Goal: Task Accomplishment & Management: Use online tool/utility

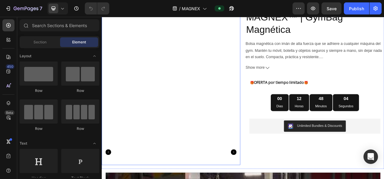
scroll to position [75, 0]
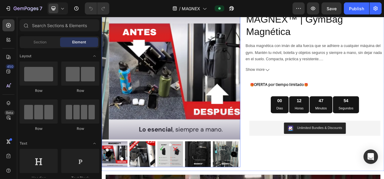
click at [179, 110] on img at bounding box center [200, 86] width 178 height 178
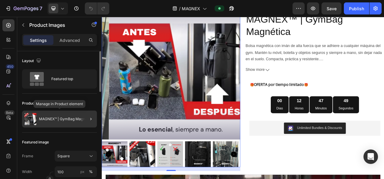
click at [67, 121] on div "MAGNEX™ | GymBag Magnética" at bounding box center [59, 119] width 75 height 17
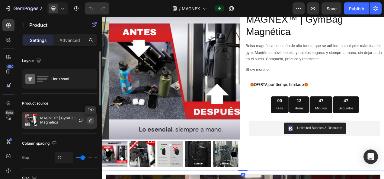
click at [90, 121] on icon "button" at bounding box center [90, 120] width 5 height 5
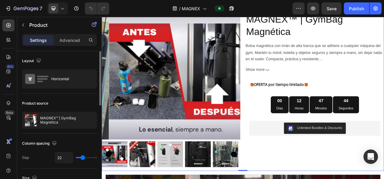
click at [81, 134] on div "Layout Horizontal" at bounding box center [59, 151] width 75 height 35
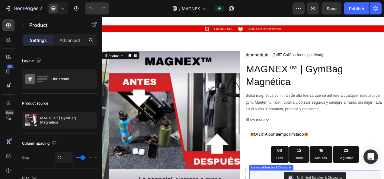
scroll to position [0, 0]
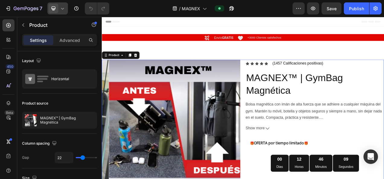
click at [64, 9] on icon at bounding box center [62, 8] width 6 height 6
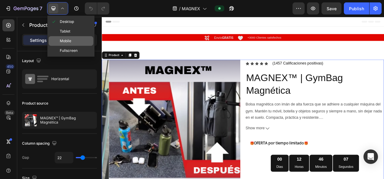
click at [59, 42] on span at bounding box center [55, 41] width 9 height 5
type input "16"
type input "100%"
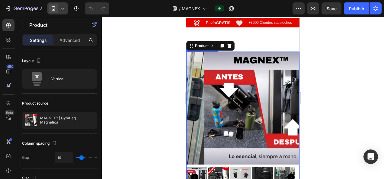
scroll to position [21, 0]
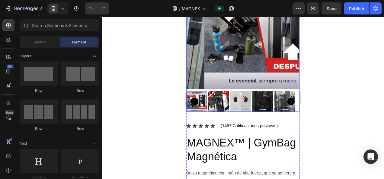
scroll to position [96, 0]
click at [214, 92] on img at bounding box center [218, 102] width 21 height 21
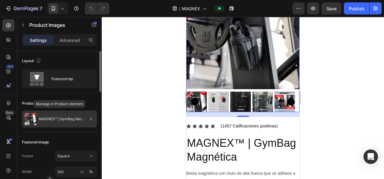
click at [75, 118] on p "MAGNEX™ | GymBag Magnética" at bounding box center [66, 119] width 55 height 4
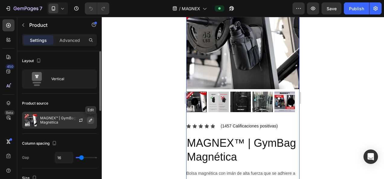
click at [91, 120] on icon "button" at bounding box center [90, 120] width 3 height 3
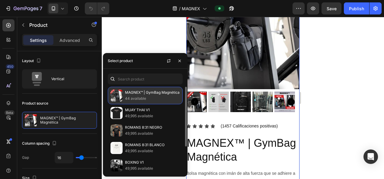
click at [137, 98] on p "44 available" at bounding box center [152, 99] width 55 height 6
drag, startPoint x: 137, startPoint y: 98, endPoint x: 116, endPoint y: 91, distance: 22.3
click at [116, 91] on img at bounding box center [117, 96] width 12 height 12
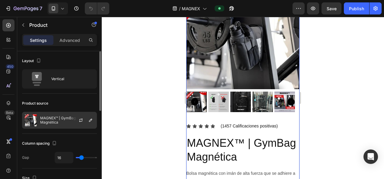
click at [58, 118] on p "MAGNEX™ | GymBag Magnética" at bounding box center [67, 120] width 54 height 8
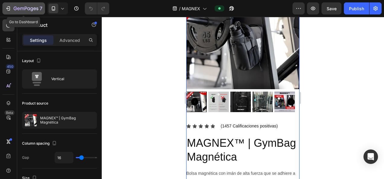
click at [19, 5] on div "7" at bounding box center [28, 8] width 29 height 7
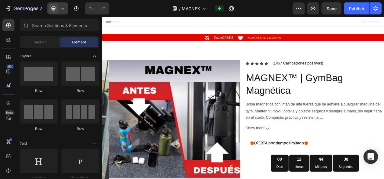
click at [61, 9] on icon at bounding box center [62, 8] width 6 height 6
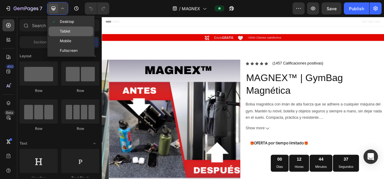
click at [61, 30] on span "Tablet" at bounding box center [65, 31] width 11 height 6
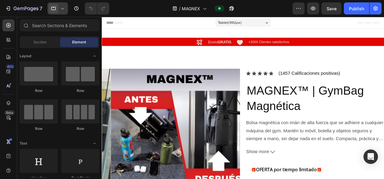
click at [63, 12] on div at bounding box center [57, 8] width 21 height 12
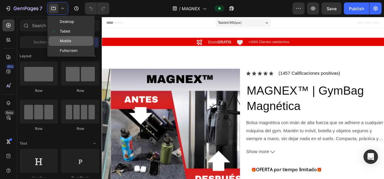
click at [66, 40] on span "Mobile" at bounding box center [65, 41] width 11 height 6
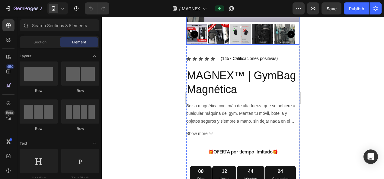
scroll to position [164, 0]
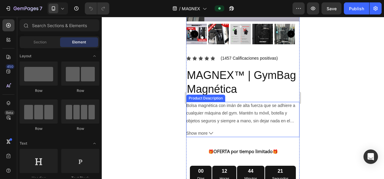
click at [207, 130] on span "Show more" at bounding box center [196, 134] width 21 height 8
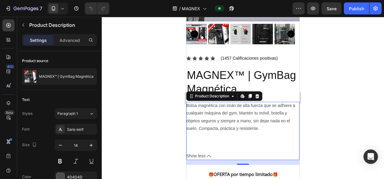
click at [146, 90] on div at bounding box center [243, 98] width 282 height 162
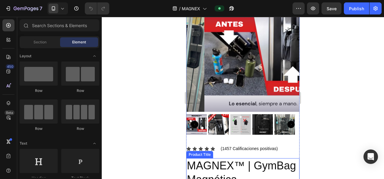
scroll to position [0, 0]
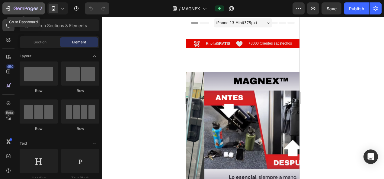
click at [13, 7] on div "7" at bounding box center [23, 8] width 37 height 7
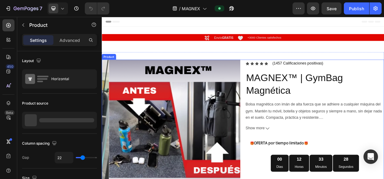
click at [281, 88] on div "Product Images Icon Icon Icon Icon Icon Icon List (1457 Calificaciones positiva…" at bounding box center [283, 181] width 362 height 218
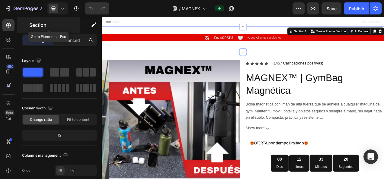
click at [25, 27] on icon "button" at bounding box center [23, 25] width 5 height 5
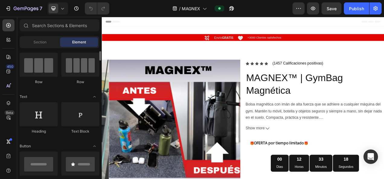
scroll to position [47, 0]
click at [36, 43] on span "Section" at bounding box center [40, 42] width 13 height 5
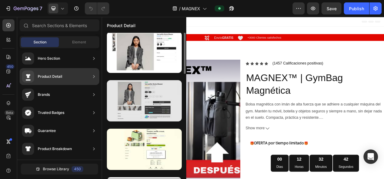
scroll to position [0, 0]
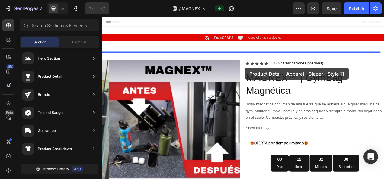
drag, startPoint x: 255, startPoint y: 128, endPoint x: 285, endPoint y: 82, distance: 54.5
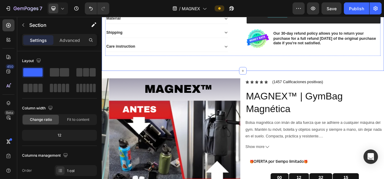
scroll to position [287, 0]
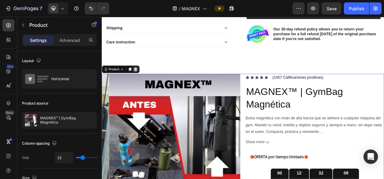
click at [145, 82] on icon at bounding box center [145, 84] width 4 height 4
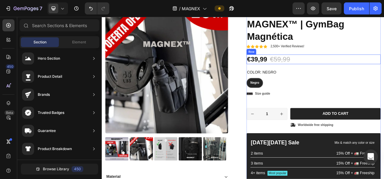
scroll to position [115, 0]
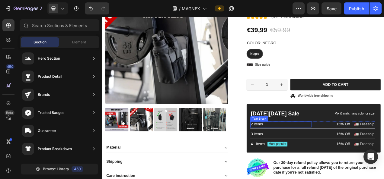
click at [304, 154] on p "2 items" at bounding box center [332, 155] width 78 height 6
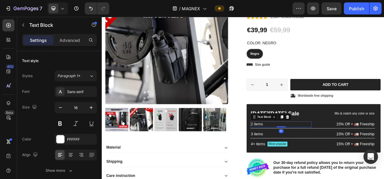
click at [310, 154] on p "2 items" at bounding box center [332, 155] width 78 height 6
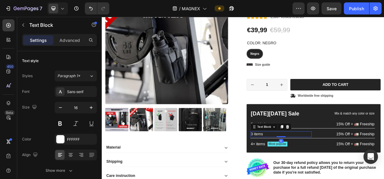
click at [304, 169] on p "3 items" at bounding box center [332, 168] width 78 height 6
click at [305, 179] on p "4+ items" at bounding box center [302, 180] width 18 height 6
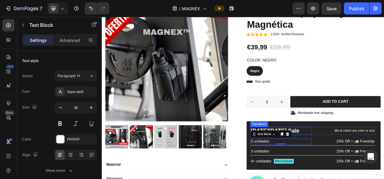
scroll to position [94, 0]
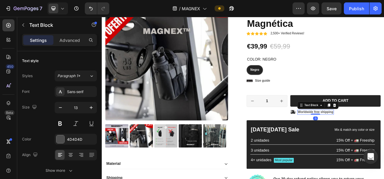
click at [384, 137] on p "Worldwide free shipping" at bounding box center [376, 139] width 46 height 5
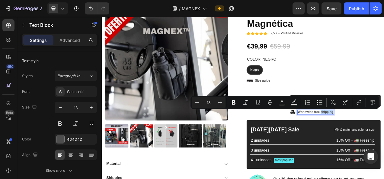
click at [384, 137] on p "Worldwide free shipping" at bounding box center [376, 139] width 46 height 5
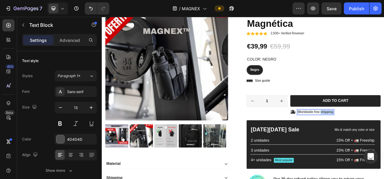
click at [384, 137] on p "Worldwide free shipping" at bounding box center [376, 139] width 46 height 5
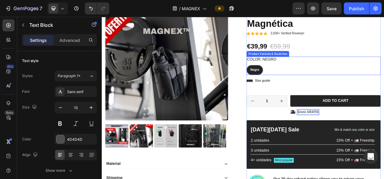
click at [343, 77] on div "Color: Negro Negro Negro Negro" at bounding box center [374, 80] width 172 height 24
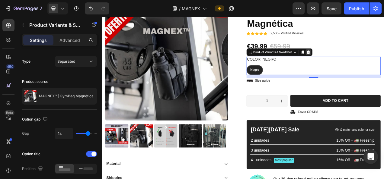
click at [366, 63] on icon at bounding box center [367, 62] width 5 height 5
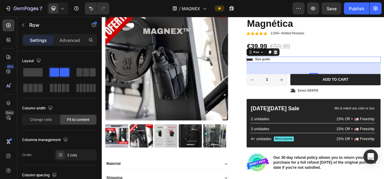
click at [323, 63] on icon at bounding box center [325, 62] width 4 height 4
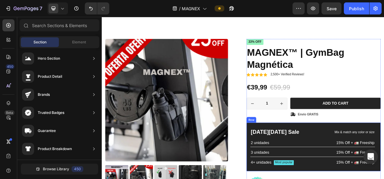
scroll to position [41, 0]
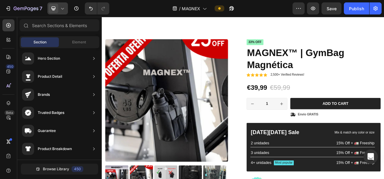
click at [63, 10] on icon at bounding box center [62, 8] width 6 height 6
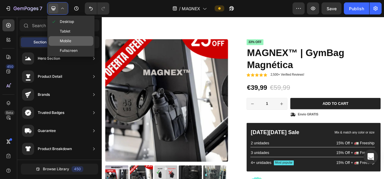
click at [65, 43] on span "Mobile" at bounding box center [65, 41] width 11 height 6
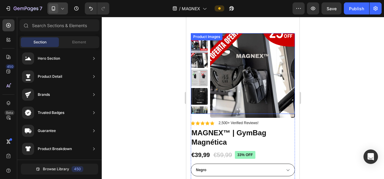
scroll to position [21, 0]
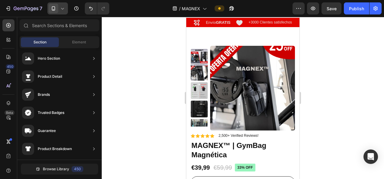
click at [63, 8] on icon at bounding box center [62, 8] width 6 height 6
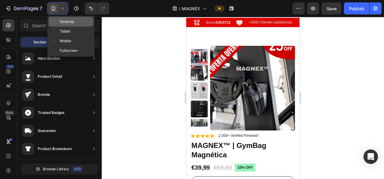
click at [64, 21] on span "Desktop" at bounding box center [67, 22] width 14 height 6
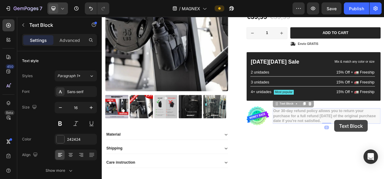
scroll to position [130, 0]
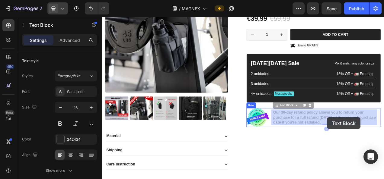
drag, startPoint x: 406, startPoint y: 149, endPoint x: 391, endPoint y: 146, distance: 15.2
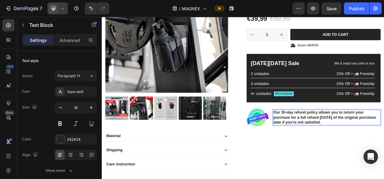
drag, startPoint x: 409, startPoint y: 151, endPoint x: 320, endPoint y: 140, distance: 89.8
click at [322, 140] on p "Our 30-day refund policy allows you to return your purchase for a full refund w…" at bounding box center [390, 146] width 137 height 19
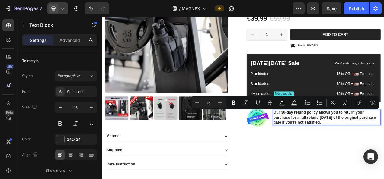
copy p "Our 30-day refund policy allows you to return your purchase for a full refund w…"
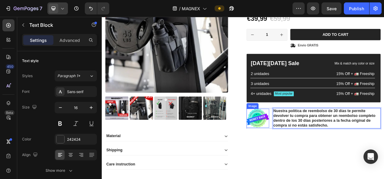
click at [305, 143] on img at bounding box center [302, 147] width 29 height 24
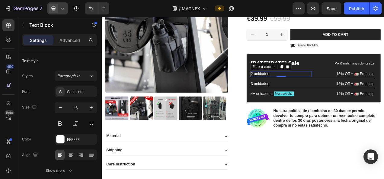
click at [319, 88] on p "2 unidades" at bounding box center [332, 90] width 78 height 6
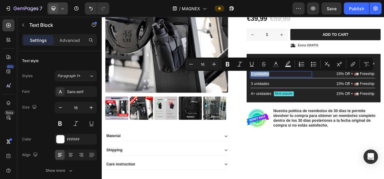
click at [319, 88] on p "2 unidades" at bounding box center [332, 90] width 78 height 6
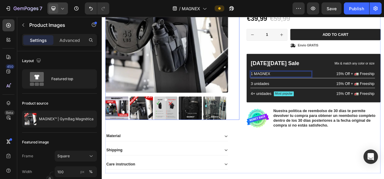
click at [275, 72] on div "Product Images" at bounding box center [192, 53] width 172 height 192
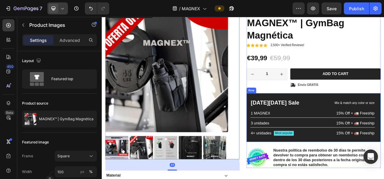
scroll to position [78, 0]
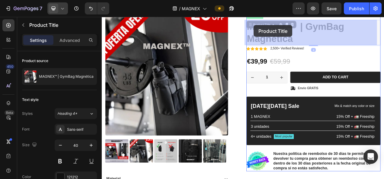
drag, startPoint x: 288, startPoint y: 27, endPoint x: 297, endPoint y: 28, distance: 9.4
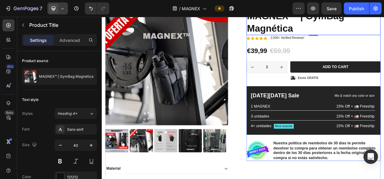
scroll to position [87, 0]
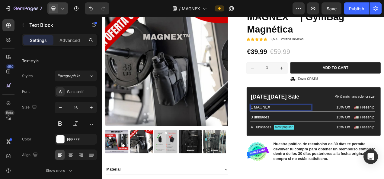
click at [315, 132] on p "1 MAGNEX" at bounding box center [332, 133] width 78 height 6
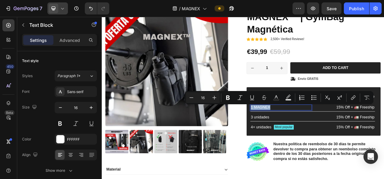
click at [315, 132] on p "1 MAGNEX" at bounding box center [332, 133] width 78 height 6
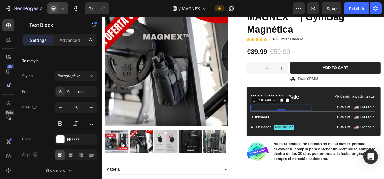
click at [315, 132] on p "1" at bounding box center [332, 133] width 78 height 6
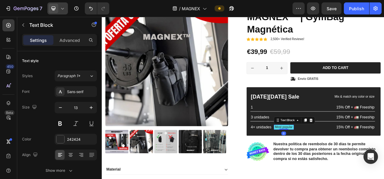
click at [330, 158] on p "Most popular" at bounding box center [335, 158] width 23 height 5
click at [338, 158] on p "Most popular" at bounding box center [335, 158] width 23 height 5
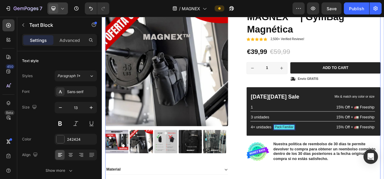
click at [322, 179] on div "Icon Icon Icon Icon Icon Icon List 2,500+ Verified Reviews! Text Block Row 33% …" at bounding box center [374, 130] width 172 height 261
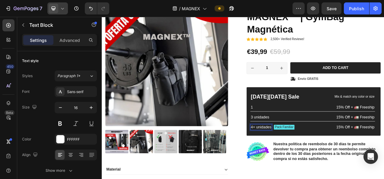
click at [296, 158] on p "4+ unidades" at bounding box center [306, 159] width 27 height 6
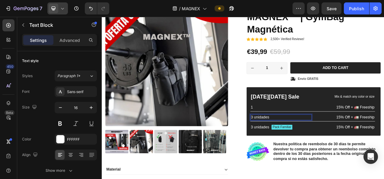
click at [293, 145] on p "3 unidades" at bounding box center [332, 146] width 78 height 6
click at [301, 131] on p "1" at bounding box center [332, 133] width 78 height 6
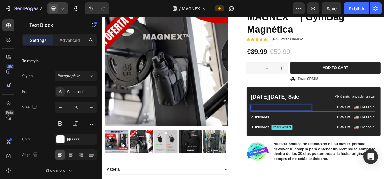
click at [301, 131] on p "1" at bounding box center [332, 133] width 78 height 6
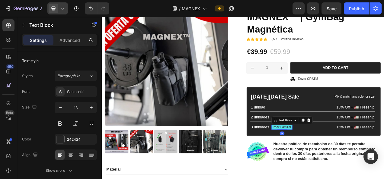
click at [330, 158] on p "Pack Familiar" at bounding box center [333, 158] width 24 height 5
click at [329, 158] on p "La ud sale a 29.99" at bounding box center [337, 158] width 32 height 5
click at [342, 156] on p "La unidad sale a 29.99" at bounding box center [341, 158] width 40 height 5
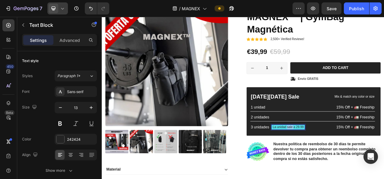
click at [342, 156] on p "La unidad sale a 29.99" at bounding box center [341, 158] width 40 height 5
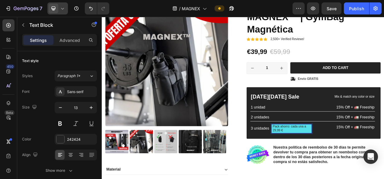
click at [361, 158] on p "Pack ahorro: cada una a 29,99 €" at bounding box center [345, 161] width 49 height 10
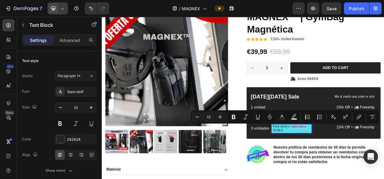
drag, startPoint x: 361, startPoint y: 158, endPoint x: 344, endPoint y: 158, distance: 17.8
click at [344, 158] on p "Pack ahorro: cada una a 29,99 €" at bounding box center [345, 161] width 49 height 10
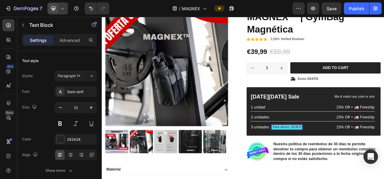
click at [355, 159] on div "Pack ahorro: 29,99 €" at bounding box center [340, 159] width 40 height 6
click at [353, 158] on p "Pack ahorro: 29,99 €" at bounding box center [339, 158] width 37 height 5
click at [342, 158] on p "Pack ahorro: 29,99€" at bounding box center [338, 158] width 35 height 5
click at [336, 159] on p "Pack ahorro: 29,99€" at bounding box center [338, 158] width 35 height 5
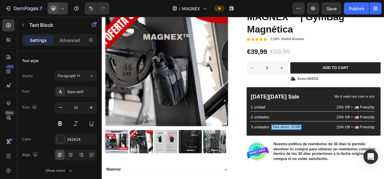
click at [336, 159] on p "Pack ahorro: 29,99€" at bounding box center [338, 158] width 35 height 5
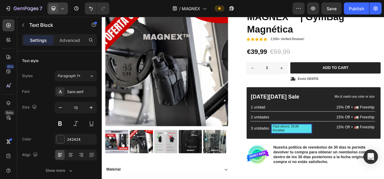
click at [355, 157] on p "Pack ahorro: 29,99 €/unidad" at bounding box center [345, 161] width 49 height 10
click at [321, 163] on p "Pack ahorro: 29,99 €/unidad" at bounding box center [345, 161] width 49 height 10
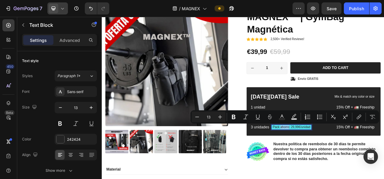
drag, startPoint x: 339, startPoint y: 158, endPoint x: 329, endPoint y: 158, distance: 10.3
click at [329, 158] on p "Pack ahorro: 29,99€/unidad" at bounding box center [345, 158] width 48 height 5
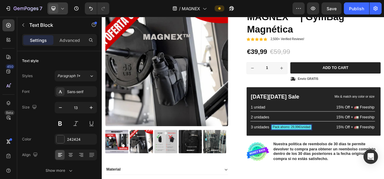
click at [321, 161] on p "Pack ahorro: 29,99€/unidad" at bounding box center [345, 158] width 48 height 5
click at [366, 159] on div "Pack ahorro:29,99€/unidad" at bounding box center [345, 159] width 50 height 6
click at [342, 158] on p "Pack ahorro:29,99€/ud" at bounding box center [341, 158] width 40 height 5
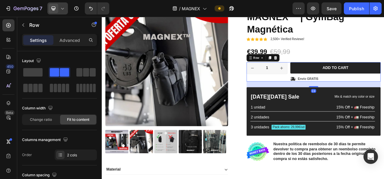
click at [288, 97] on div "1 Product Quantity Row" at bounding box center [314, 87] width 53 height 25
click at [280, 92] on div "Product Images Material Shipping Care instruction Accordion Icon Icon Icon Icon…" at bounding box center [282, 130] width 353 height 261
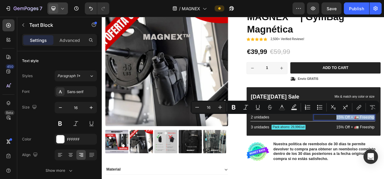
drag, startPoint x: 416, startPoint y: 146, endPoint x: 399, endPoint y: 145, distance: 16.9
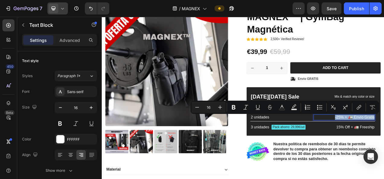
drag, startPoint x: 396, startPoint y: 145, endPoint x: 446, endPoint y: 146, distance: 50.1
copy p "-25% + 🚛 Envío Gratis"
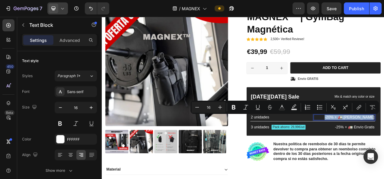
copy p "-20% + 🚛 [PERSON_NAME]"
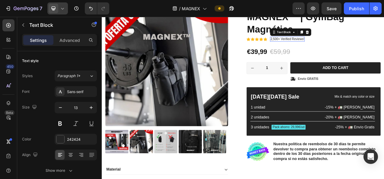
click at [342, 45] on p "2,500+ Verified Reviews!" at bounding box center [339, 45] width 43 height 5
click at [351, 46] on p "2,500+ Verified Reviews!" at bounding box center [339, 45] width 43 height 5
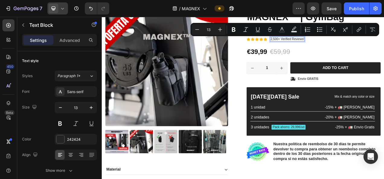
click at [339, 44] on p "2,500+ Verified Reviews!" at bounding box center [339, 45] width 43 height 5
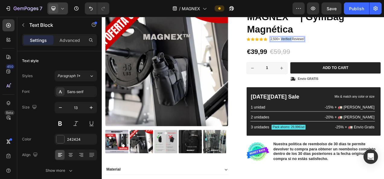
click at [339, 44] on p "2,500+ Verified Reviews!" at bounding box center [339, 45] width 43 height 5
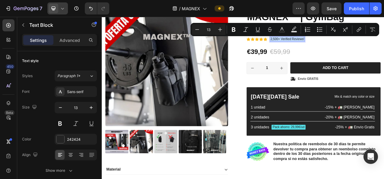
click at [339, 44] on p "2,500+ Verified Reviews!" at bounding box center [339, 45] width 43 height 5
click at [333, 44] on p "2,500+ Verified Reviews!" at bounding box center [339, 45] width 43 height 5
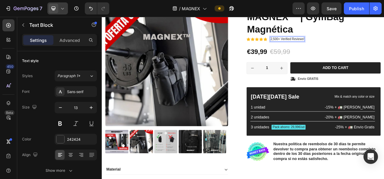
click at [334, 44] on p "2,500+ Verified Reviews!" at bounding box center [339, 45] width 43 height 5
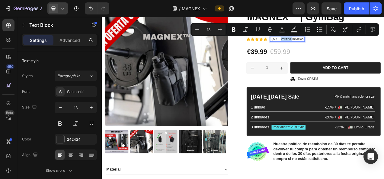
click at [334, 44] on p "2,500+ Verified Reviews!" at bounding box center [339, 45] width 43 height 5
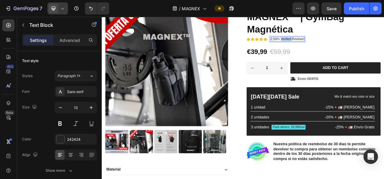
click at [334, 44] on p "2,500+ Verified Reviews!" at bounding box center [339, 45] width 43 height 5
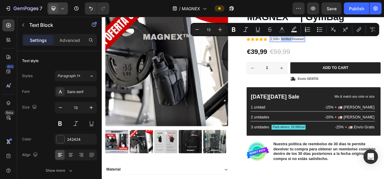
click at [334, 44] on p "2,500+ Verified Reviews!" at bounding box center [339, 45] width 43 height 5
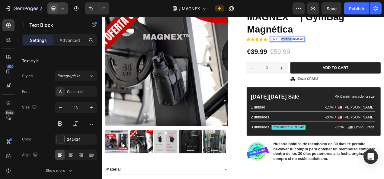
click at [334, 44] on p "2,500+ Verified Reviews!" at bounding box center [339, 45] width 43 height 5
drag, startPoint x: 348, startPoint y: 45, endPoint x: 363, endPoint y: 47, distance: 14.8
click at [363, 47] on div "2,500+ ResseñasReviews!" at bounding box center [342, 45] width 48 height 6
drag, startPoint x: 331, startPoint y: 46, endPoint x: 347, endPoint y: 45, distance: 15.7
click at [347, 45] on div "2,500+ Resseñas" at bounding box center [334, 45] width 32 height 6
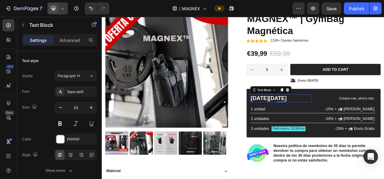
click at [332, 120] on p "Black Friday" at bounding box center [332, 121] width 78 height 9
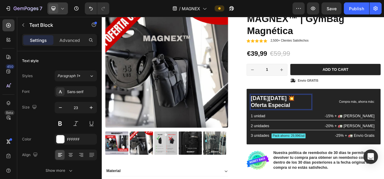
click at [336, 120] on p "Black Friday 💥 Oferta Especial" at bounding box center [332, 126] width 78 height 18
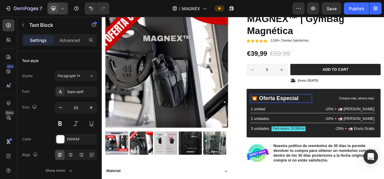
click at [302, 120] on p "💥 Oferta Especial" at bounding box center [332, 121] width 78 height 9
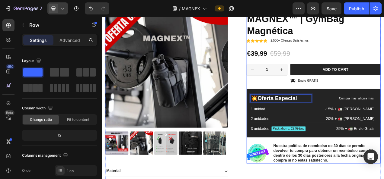
click at [384, 173] on div "Icon Icon Icon Icon Icon Icon List 2,500+ Verified Reviews! Text Block Row 33% …" at bounding box center [374, 104] width 172 height 204
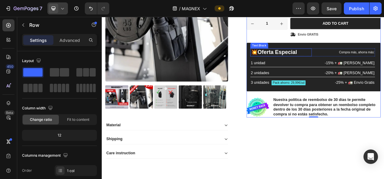
scroll to position [143, 0]
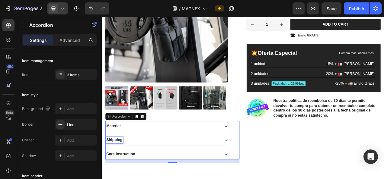
click at [122, 173] on p "Shipping" at bounding box center [118, 175] width 21 height 6
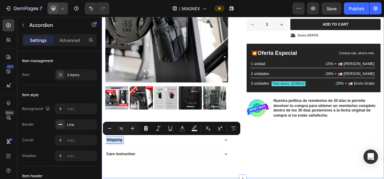
drag, startPoint x: 127, startPoint y: 173, endPoint x: 102, endPoint y: 170, distance: 24.9
click at [102, 170] on div "Product Images Material Shipping Care instruction Accordion 16 Icon Icon Icon I…" at bounding box center [283, 72] width 362 height 304
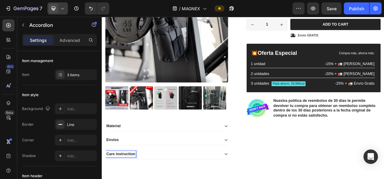
click at [114, 155] on p "Material" at bounding box center [117, 157] width 18 height 6
click at [119, 155] on p "Material" at bounding box center [117, 157] width 18 height 6
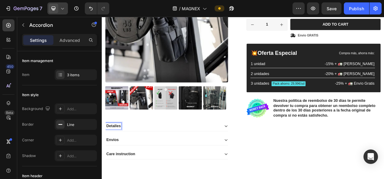
click at [260, 152] on div "Detalles" at bounding box center [185, 157] width 157 height 13
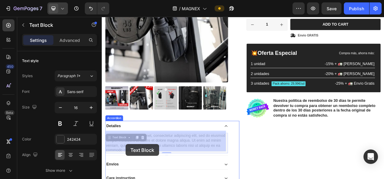
drag, startPoint x: 167, startPoint y: 185, endPoint x: 139, endPoint y: 181, distance: 28.4
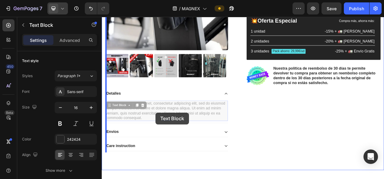
scroll to position [188, 0]
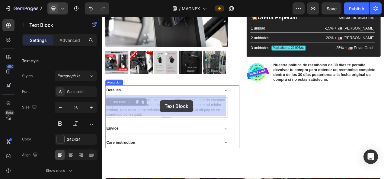
drag, startPoint x: 165, startPoint y: 172, endPoint x: 176, endPoint y: 124, distance: 49.6
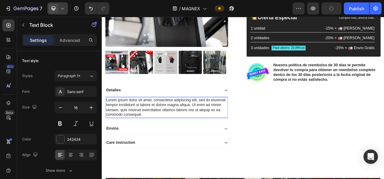
click at [156, 137] on p "Lorem ipsum dolor sit amet, consectetur adipiscing elit, sed do eiusmod tempor …" at bounding box center [185, 133] width 156 height 25
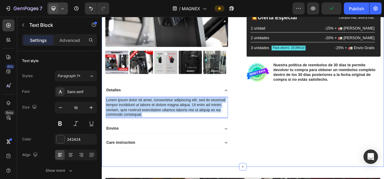
drag, startPoint x: 156, startPoint y: 137, endPoint x: 105, endPoint y: 119, distance: 53.8
click at [105, 119] on div "Product Images Detalles Lorem ipsum dolor sit amet, consectetur adipiscing elit…" at bounding box center [283, 42] width 362 height 336
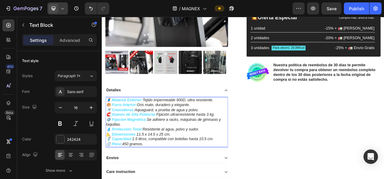
click at [143, 122] on strong "Material Exterior:" at bounding box center [134, 123] width 40 height 5
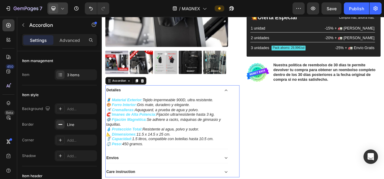
click at [112, 110] on p "Detalles" at bounding box center [117, 111] width 18 height 6
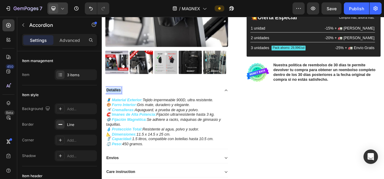
click at [112, 110] on p "Detalles" at bounding box center [117, 111] width 18 height 6
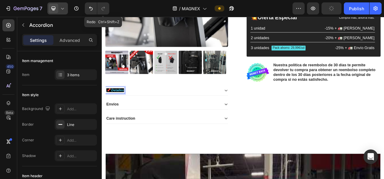
click at [122, 109] on strong "📌 Detalles" at bounding box center [119, 111] width 23 height 5
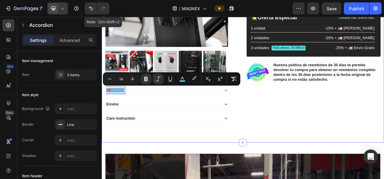
drag, startPoint x: 130, startPoint y: 110, endPoint x: 104, endPoint y: 107, distance: 25.5
click at [104, 107] on div "Product Images 📌 Detalles Envíos Care instruction Accordion 16 Icon Icon Icon I…" at bounding box center [283, 26] width 362 height 304
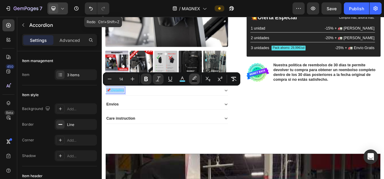
click at [195, 79] on icon "Editor contextual toolbar" at bounding box center [194, 79] width 6 height 6
type input "000000"
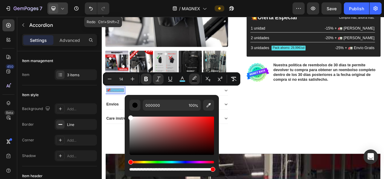
type input "FFFFFF"
drag, startPoint x: 232, startPoint y: 172, endPoint x: 128, endPoint y: 141, distance: 107.6
click at [182, 80] on icon "Editor contextual toolbar" at bounding box center [182, 79] width 6 height 6
type input "51DBFF"
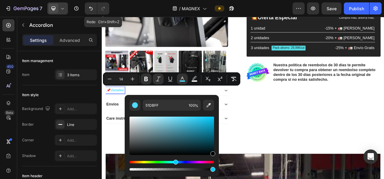
type input "000000"
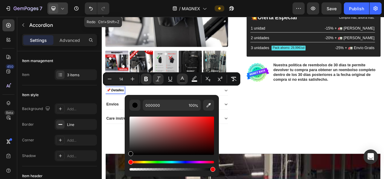
drag, startPoint x: 189, startPoint y: 118, endPoint x: 238, endPoint y: 184, distance: 81.7
click at [238, 0] on html "7 Redo Ctrl+Shift+Z / MAGNEX Preview Save Publish 450 Beta Sections(18) Element…" at bounding box center [192, 0] width 384 height 0
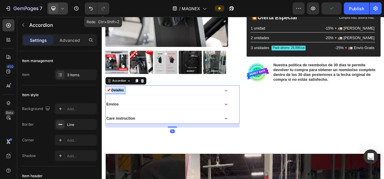
click at [125, 110] on strong "📌 Detalles" at bounding box center [119, 111] width 23 height 5
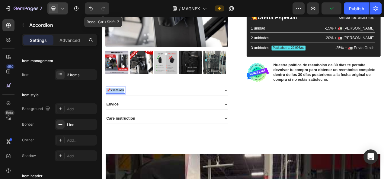
click at [125, 110] on strong "📌 Detalles" at bounding box center [119, 111] width 23 height 5
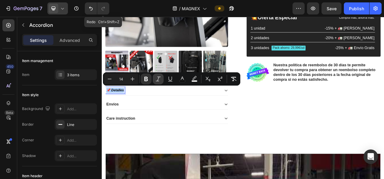
click at [160, 76] on button "Italic" at bounding box center [158, 79] width 11 height 11
click at [132, 79] on icon "Editor contextual toolbar" at bounding box center [133, 79] width 6 height 6
type input "15"
click at [260, 127] on icon at bounding box center [261, 129] width 5 height 5
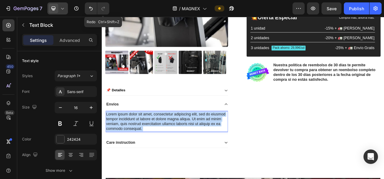
drag, startPoint x: 157, startPoint y: 158, endPoint x: 109, endPoint y: 140, distance: 51.0
click at [109, 140] on p "Lorem ipsum dolor sit amet, consectetur adipiscing elit, sed do eiusmod tempor …" at bounding box center [185, 151] width 156 height 25
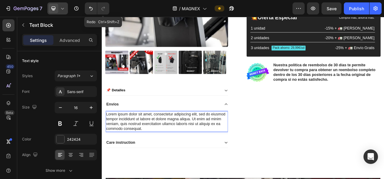
click at [109, 139] on p "Lorem ipsum dolor sit amet, consectetur adipiscing elit, sed do eiusmod tempor …" at bounding box center [185, 151] width 156 height 25
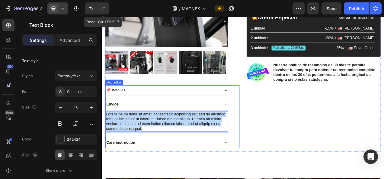
drag, startPoint x: 109, startPoint y: 137, endPoint x: 164, endPoint y: 169, distance: 64.0
click at [164, 169] on div "📌 Detalles Envíos Lorem ipsum dolor sit amet, consectetur adipiscing elit, sed …" at bounding box center [185, 145] width 158 height 81
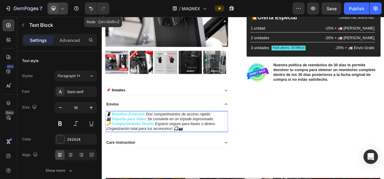
click at [151, 139] on strong "Bolsillos Externos:" at bounding box center [136, 141] width 44 height 5
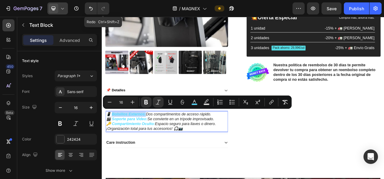
drag, startPoint x: 159, startPoint y: 138, endPoint x: 117, endPoint y: 137, distance: 42.9
click at [117, 139] on p "📱 Bolsillos Externos: Dos compartimentos de acceso rápido." at bounding box center [185, 142] width 156 height 6
click at [193, 102] on icon "Editor contextual toolbar" at bounding box center [194, 101] width 3 height 3
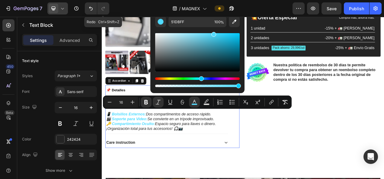
click at [245, 176] on div "Care instruction" at bounding box center [180, 179] width 147 height 8
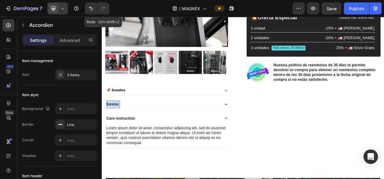
drag, startPoint x: 109, startPoint y: 125, endPoint x: 124, endPoint y: 128, distance: 15.6
click at [124, 128] on div "Envíos" at bounding box center [180, 129] width 147 height 8
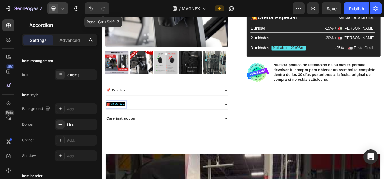
click at [120, 128] on strong "🎒 Bolsillos" at bounding box center [120, 129] width 24 height 5
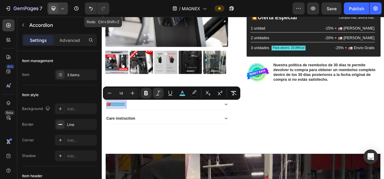
drag, startPoint x: 108, startPoint y: 126, endPoint x: 133, endPoint y: 128, distance: 25.1
click at [137, 95] on button "Plus" at bounding box center [132, 93] width 11 height 11
type input "16"
click at [196, 91] on icon "Editor contextual toolbar" at bounding box center [194, 93] width 6 height 6
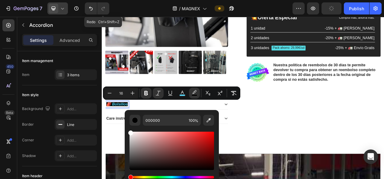
type input "FFFFFF"
drag, startPoint x: 130, startPoint y: 170, endPoint x: 129, endPoint y: 127, distance: 43.8
click at [129, 127] on div "FFFFFF 100 %" at bounding box center [172, 148] width 94 height 77
click at [184, 92] on icon "Editor contextual toolbar" at bounding box center [182, 93] width 6 height 6
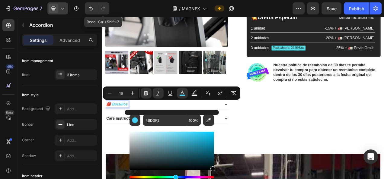
drag, startPoint x: 189, startPoint y: 134, endPoint x: 236, endPoint y: 192, distance: 74.8
click at [236, 0] on html "7 Redo Ctrl+Shift+Z / MAGNEX Preview Save Publish 450 Beta Sections(18) Element…" at bounding box center [192, 0] width 384 height 0
type input "000000"
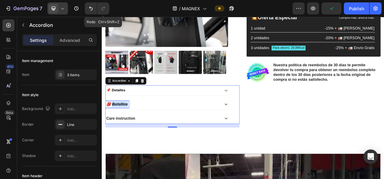
click at [123, 127] on strong "🎒 Bolsillos" at bounding box center [121, 129] width 27 height 5
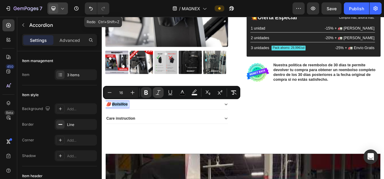
click at [156, 91] on icon "Editor contextual toolbar" at bounding box center [158, 93] width 6 height 6
click at [161, 141] on div "Care instruction" at bounding box center [185, 147] width 157 height 13
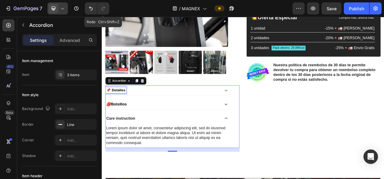
click at [125, 109] on strong "📌 Detalles" at bounding box center [120, 110] width 24 height 5
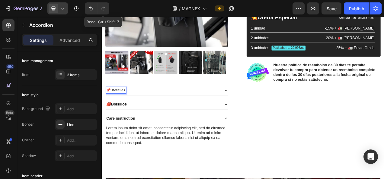
click at [116, 108] on strong "📌 Detalles" at bounding box center [120, 110] width 24 height 5
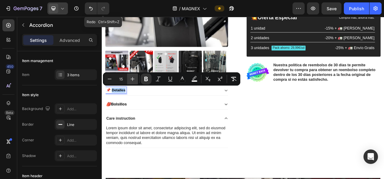
click at [130, 79] on icon "Editor contextual toolbar" at bounding box center [133, 79] width 6 height 6
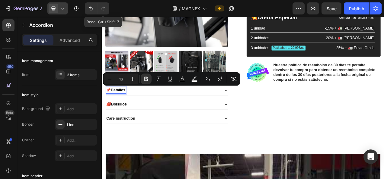
type input "15"
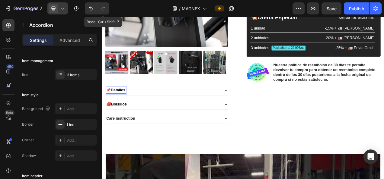
click at [109, 108] on strong "📌" at bounding box center [111, 110] width 6 height 5
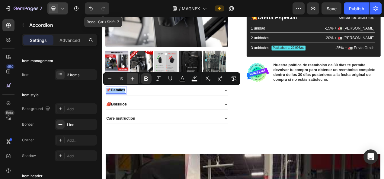
click at [135, 79] on icon "Editor contextual toolbar" at bounding box center [133, 79] width 6 height 6
type input "16"
click at [260, 145] on icon at bounding box center [261, 147] width 5 height 5
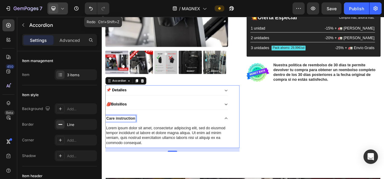
click at [132, 144] on p "Care instruction" at bounding box center [126, 147] width 37 height 6
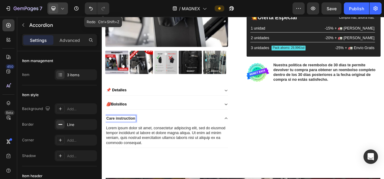
click at [132, 144] on p "Care instruction" at bounding box center [126, 147] width 37 height 6
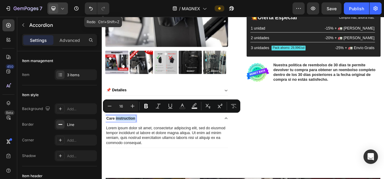
click at [132, 144] on p "Care instruction" at bounding box center [126, 147] width 37 height 6
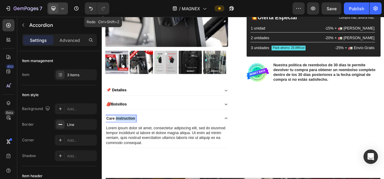
click at [132, 144] on p "Care instruction" at bounding box center [126, 147] width 37 height 6
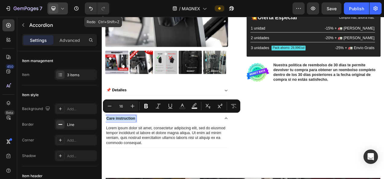
click at [132, 144] on p "Care instruction" at bounding box center [126, 147] width 37 height 6
type input "14"
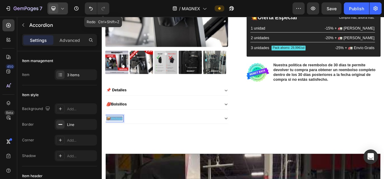
drag, startPoint x: 108, startPoint y: 145, endPoint x: 131, endPoint y: 146, distance: 23.3
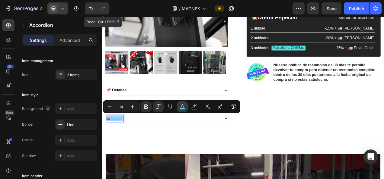
click at [185, 106] on button "color" at bounding box center [182, 106] width 11 height 11
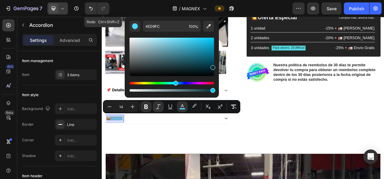
type input "00323F"
drag, startPoint x: 290, startPoint y: 55, endPoint x: 270, endPoint y: 111, distance: 59.4
drag, startPoint x: 270, startPoint y: 111, endPoint x: 306, endPoint y: 79, distance: 48.3
click at [270, 111] on div "📌 Detalles 🎒 Bolsillos 📦 Incluye Accordion 16" at bounding box center [192, 129] width 172 height 49
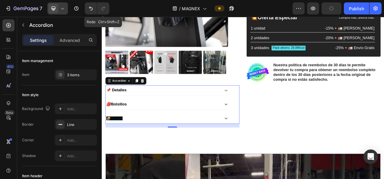
click at [115, 145] on strong "📦 Incluye" at bounding box center [118, 147] width 21 height 5
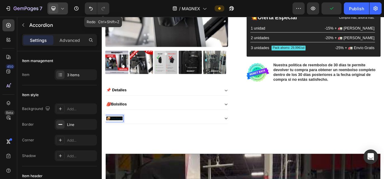
click at [115, 145] on strong "📦 Incluye" at bounding box center [118, 147] width 21 height 5
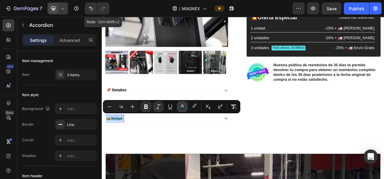
click at [185, 105] on icon "Editor contextual toolbar" at bounding box center [182, 107] width 6 height 6
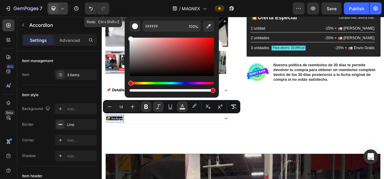
drag, startPoint x: 213, startPoint y: 69, endPoint x: 127, endPoint y: 37, distance: 92.1
click at [127, 37] on div "FFFFFF 100 %" at bounding box center [172, 54] width 94 height 77
type input "000000"
drag, startPoint x: 130, startPoint y: 39, endPoint x: 214, endPoint y: 88, distance: 96.8
click at [214, 88] on div "Editor contextual toolbar" at bounding box center [172, 65] width 85 height 56
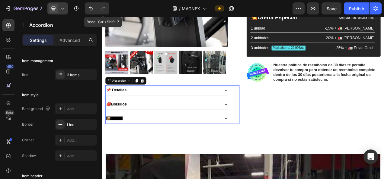
click at [122, 145] on strong "📦 Incluye" at bounding box center [118, 147] width 21 height 5
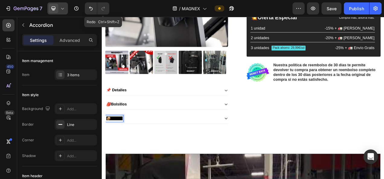
click at [122, 145] on strong "📦 Incluye" at bounding box center [118, 147] width 21 height 5
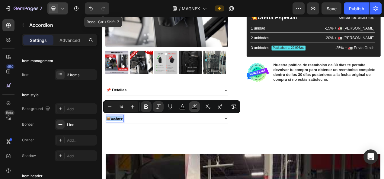
click at [192, 105] on icon "Editor contextual toolbar" at bounding box center [194, 107] width 6 height 6
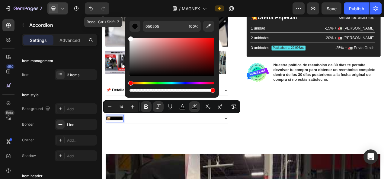
type input "FFFFFF"
drag, startPoint x: 130, startPoint y: 75, endPoint x: 126, endPoint y: 34, distance: 41.2
click at [126, 34] on div "FFFFFF 100 %" at bounding box center [172, 54] width 94 height 77
click at [157, 106] on icon "Editor contextual toolbar" at bounding box center [158, 107] width 6 height 6
click at [131, 107] on icon "Editor contextual toolbar" at bounding box center [133, 107] width 4 height 4
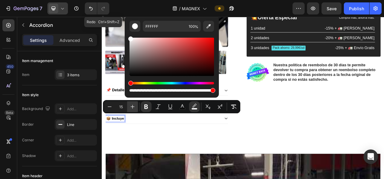
click at [131, 107] on icon "Editor contextual toolbar" at bounding box center [133, 107] width 4 height 4
type input "16"
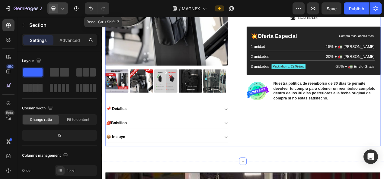
scroll to position [159, 0]
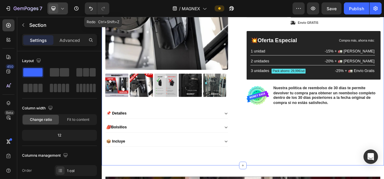
click at [61, 5] on div at bounding box center [57, 8] width 21 height 12
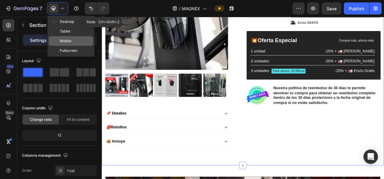
click at [62, 42] on span "Mobile" at bounding box center [65, 41] width 11 height 6
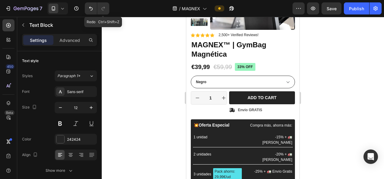
scroll to position [122, 0]
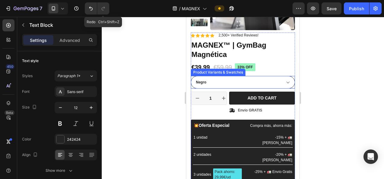
click at [275, 78] on select "Negro" at bounding box center [243, 82] width 104 height 13
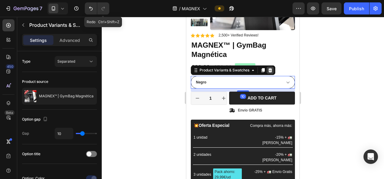
click at [269, 69] on icon at bounding box center [270, 70] width 4 height 4
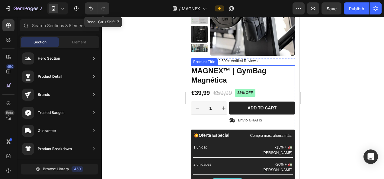
scroll to position [94, 0]
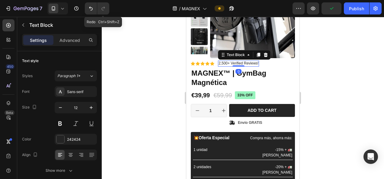
click at [220, 63] on p "2,500+ Verified Reviews!" at bounding box center [239, 63] width 40 height 5
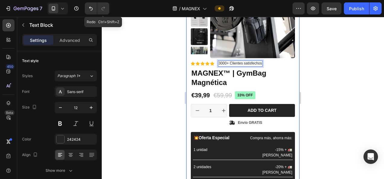
click at [168, 81] on div at bounding box center [243, 98] width 282 height 162
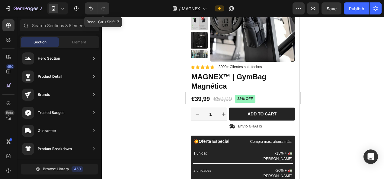
scroll to position [0, 0]
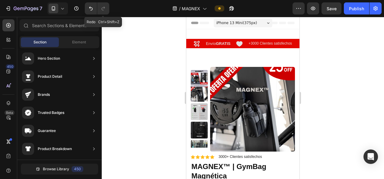
click at [63, 8] on icon at bounding box center [62, 8] width 6 height 6
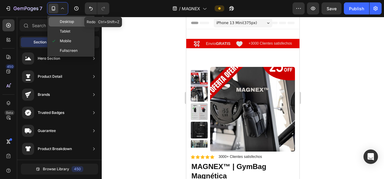
click at [63, 24] on span "Desktop" at bounding box center [67, 22] width 14 height 6
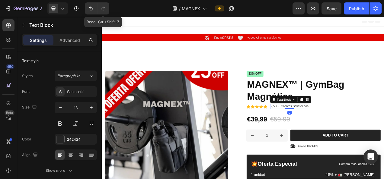
click at [321, 131] on p "2,500+ Clientes Satisfechos" at bounding box center [342, 132] width 49 height 5
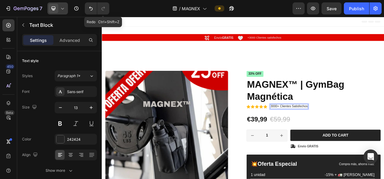
click at [65, 9] on icon at bounding box center [62, 8] width 6 height 6
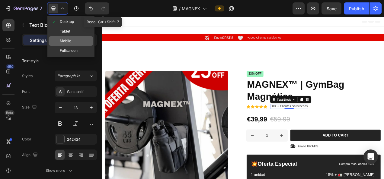
click at [66, 40] on span "Mobile" at bounding box center [65, 41] width 11 height 6
type input "14"
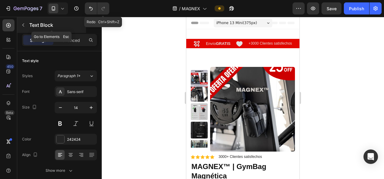
click at [21, 25] on icon "button" at bounding box center [23, 25] width 5 height 5
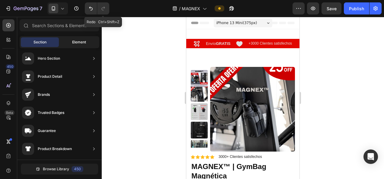
click at [78, 46] on div "Element" at bounding box center [79, 42] width 38 height 10
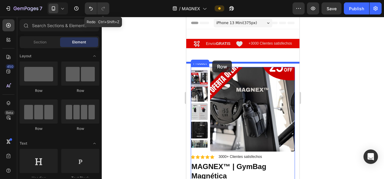
drag, startPoint x: 224, startPoint y: 93, endPoint x: 212, endPoint y: 61, distance: 34.4
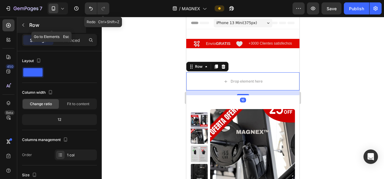
click at [28, 22] on button "button" at bounding box center [23, 25] width 10 height 10
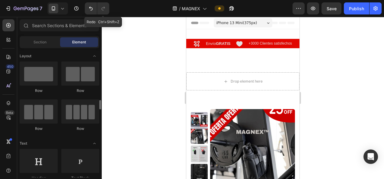
scroll to position [80, 0]
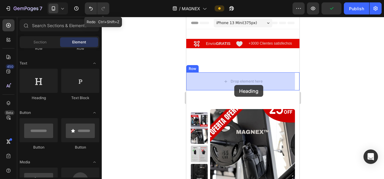
drag, startPoint x: 225, startPoint y: 101, endPoint x: 234, endPoint y: 85, distance: 18.0
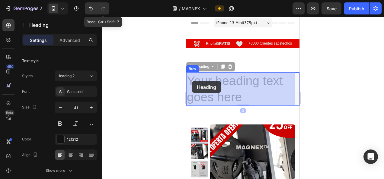
drag, startPoint x: 243, startPoint y: 95, endPoint x: 203, endPoint y: 86, distance: 41.8
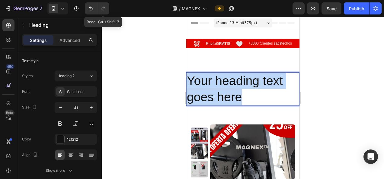
drag, startPoint x: 245, startPoint y: 96, endPoint x: 188, endPoint y: 78, distance: 59.1
click at [188, 78] on p "Your heading text goes here" at bounding box center [243, 89] width 112 height 32
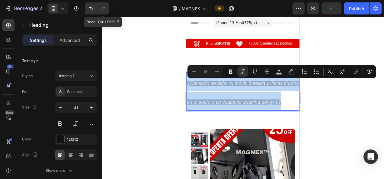
drag, startPoint x: 202, startPoint y: 121, endPoint x: 186, endPoint y: 85, distance: 39.3
click at [186, 85] on h2 "¿Cansado de dejar tu móvil, botellita y llaves tirados en el suelo o en cualqui…" at bounding box center [242, 91] width 113 height 38
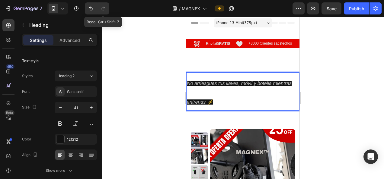
click at [219, 104] on p "No arriesgues tus llaves, móvil y botella mientras entrenas ⚡" at bounding box center [243, 91] width 112 height 37
click at [236, 100] on p "No arriesgues tus llaves, móvil y botella mientras entrenas ⚡" at bounding box center [243, 91] width 112 height 37
click at [219, 84] on icon "No arriesgues tus llaves, móvil y botella mientras entrenas ⚡" at bounding box center [239, 93] width 105 height 24
click at [211, 101] on icon "No arriesgues tus llaves, móvil y botella mientras entrenas ⚡" at bounding box center [239, 93] width 105 height 24
click at [237, 93] on p "No arriesgues tus llaves, móvil y botella mientras entrenas ⚡" at bounding box center [243, 91] width 112 height 37
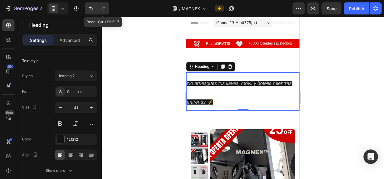
click at [343, 111] on div at bounding box center [243, 98] width 282 height 162
click at [213, 88] on p "⁠⁠⁠⁠⁠⁠⁠ No arriesgues tus llaves, móvil y botella mientras entrenas ⚡" at bounding box center [243, 91] width 112 height 37
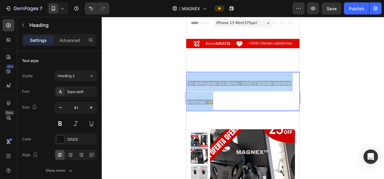
drag, startPoint x: 220, startPoint y: 101, endPoint x: 185, endPoint y: 82, distance: 39.6
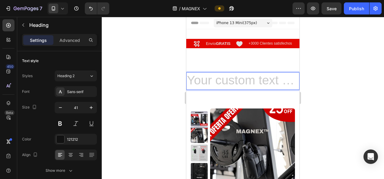
click at [232, 81] on h2 "Rich Text Editor. Editing area: main" at bounding box center [242, 80] width 113 height 17
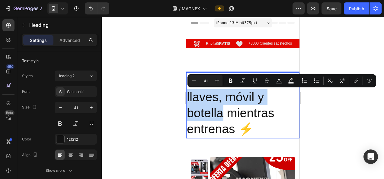
drag, startPoint x: 224, startPoint y: 115, endPoint x: 184, endPoint y: 95, distance: 44.8
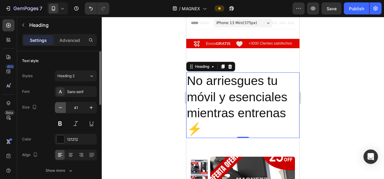
click at [61, 107] on icon "button" at bounding box center [60, 108] width 6 height 6
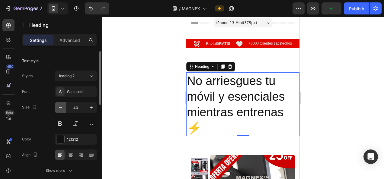
click at [61, 107] on icon "button" at bounding box center [60, 108] width 6 height 6
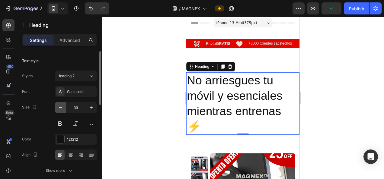
click at [61, 107] on icon "button" at bounding box center [60, 108] width 6 height 6
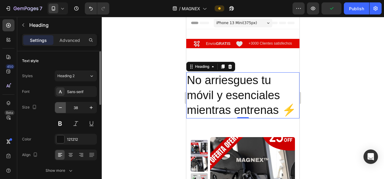
click at [61, 107] on icon "button" at bounding box center [60, 108] width 6 height 6
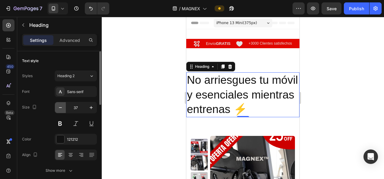
click at [61, 107] on icon "button" at bounding box center [60, 108] width 6 height 6
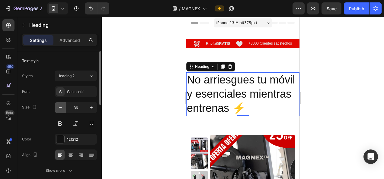
click at [61, 107] on icon "button" at bounding box center [60, 108] width 6 height 6
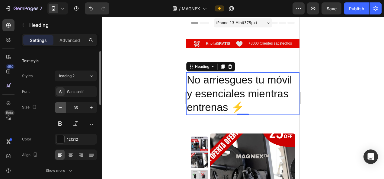
click at [61, 107] on icon "button" at bounding box center [60, 108] width 6 height 6
type input "34"
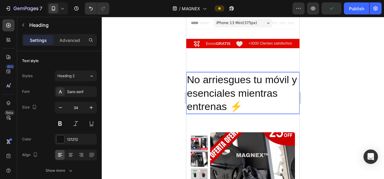
click at [209, 80] on p "No arriesgues tu móvil y esenciales mientras entrenas ⚡" at bounding box center [243, 93] width 112 height 40
click at [275, 81] on p "No Arriesgues tu móvil y esenciales mientras entrenas ⚡" at bounding box center [243, 93] width 112 height 40
click at [202, 93] on p "No Arriesgues tu Móvil y esenciales mientras entrenas ⚡" at bounding box center [243, 93] width 112 height 40
click at [255, 95] on p "No Arriesgues tu Móvil y Esenciales mientras entrenas ⚡" at bounding box center [243, 93] width 112 height 40
click at [194, 108] on p "No Arriesgues tu Móvil y Esenciales Mientras entrenas ⚡" at bounding box center [243, 93] width 112 height 40
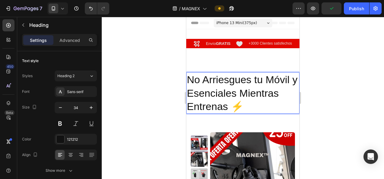
click at [258, 81] on p "No Arriesgues tu Móvil y Esenciales Mientras Entrenas ⚡" at bounding box center [243, 93] width 112 height 40
click at [254, 94] on p "No Arriesgues tu Móvil y Esenciales Mientras Entrenas ⚡" at bounding box center [243, 93] width 112 height 40
click at [79, 93] on div "Sans-serif" at bounding box center [81, 91] width 28 height 5
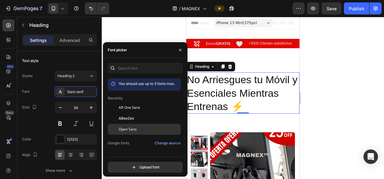
click at [131, 127] on span "Open Sans" at bounding box center [128, 129] width 18 height 5
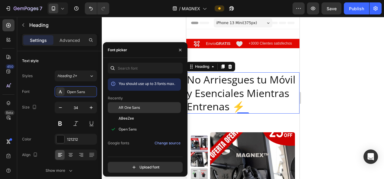
click at [128, 108] on span "AR One Sans" at bounding box center [129, 107] width 21 height 5
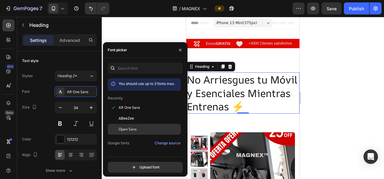
click at [129, 128] on span "Open Sans" at bounding box center [128, 129] width 18 height 5
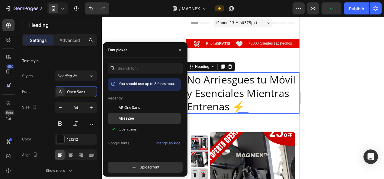
scroll to position [48, 0]
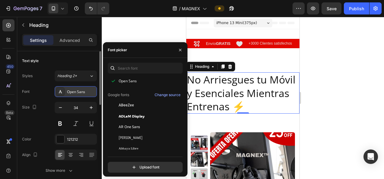
click at [88, 92] on div "Open Sans" at bounding box center [81, 91] width 28 height 5
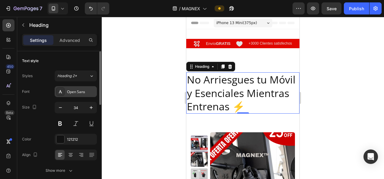
click at [88, 92] on div "Open Sans" at bounding box center [81, 91] width 28 height 5
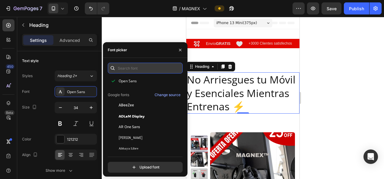
click at [131, 70] on input "text" at bounding box center [145, 68] width 75 height 11
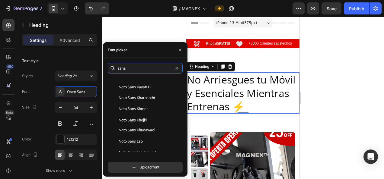
scroll to position [1240, 0]
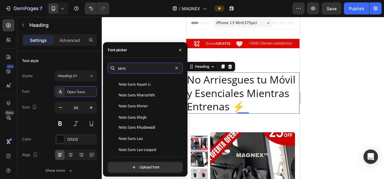
type input "sans"
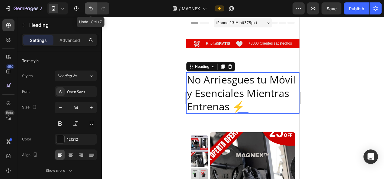
click at [92, 6] on icon "Undo/Redo" at bounding box center [91, 8] width 6 height 6
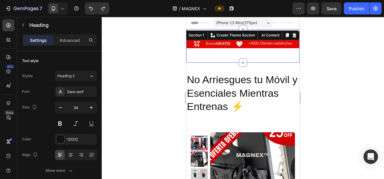
click at [228, 32] on div "Icon Envío GRATIS Text Block Icon +3000 Clientes satisfechos Text Block Row Sec…" at bounding box center [242, 46] width 113 height 34
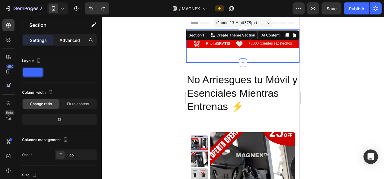
click at [67, 37] on p "Advanced" at bounding box center [69, 40] width 21 height 6
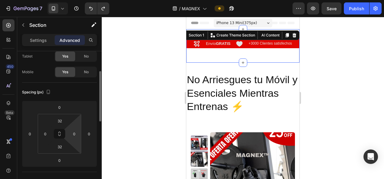
scroll to position [40, 0]
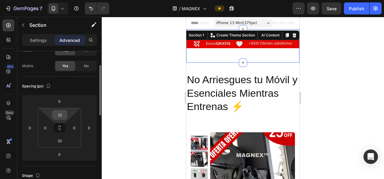
drag, startPoint x: 61, startPoint y: 126, endPoint x: 60, endPoint y: 114, distance: 12.7
click at [60, 114] on div "32 0 32 0" at bounding box center [59, 128] width 43 height 40
click at [60, 129] on icon at bounding box center [59, 128] width 5 height 5
drag, startPoint x: 59, startPoint y: 129, endPoint x: 60, endPoint y: 115, distance: 13.3
click at [60, 115] on div "32 0 32 0" at bounding box center [59, 128] width 43 height 40
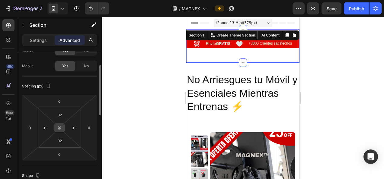
click at [59, 127] on icon at bounding box center [59, 128] width 5 height 5
click at [60, 126] on icon at bounding box center [59, 128] width 5 height 5
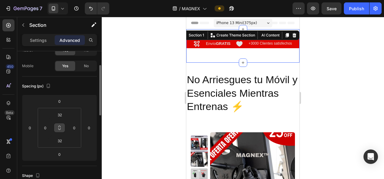
click at [59, 124] on button at bounding box center [59, 128] width 11 height 10
click at [60, 127] on icon at bounding box center [59, 128] width 5 height 5
drag, startPoint x: 60, startPoint y: 127, endPoint x: 60, endPoint y: 132, distance: 5.2
click at [60, 132] on button at bounding box center [59, 128] width 11 height 10
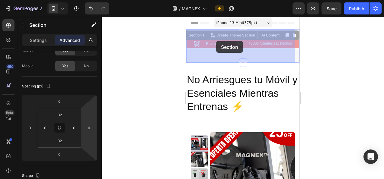
drag, startPoint x: 214, startPoint y: 53, endPoint x: 216, endPoint y: 42, distance: 10.5
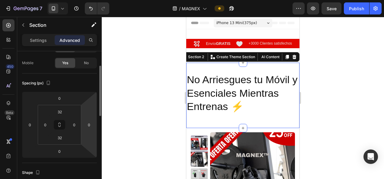
scroll to position [43, 0]
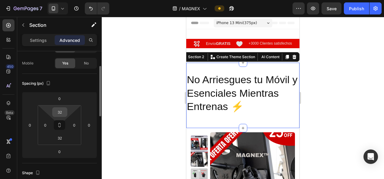
drag, startPoint x: 62, startPoint y: 124, endPoint x: 63, endPoint y: 114, distance: 9.4
click at [63, 114] on div "32 0 32 0" at bounding box center [59, 125] width 43 height 40
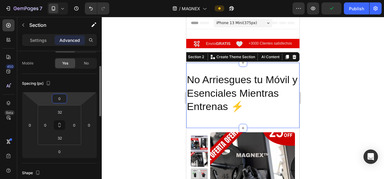
click at [62, 97] on input "0" at bounding box center [59, 98] width 12 height 9
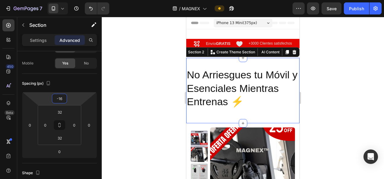
type input "-16"
click at [126, 101] on div at bounding box center [243, 98] width 282 height 162
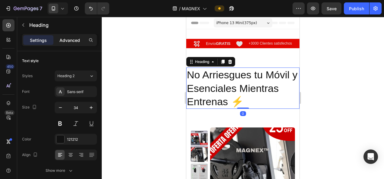
click at [72, 39] on p "Advanced" at bounding box center [69, 40] width 21 height 6
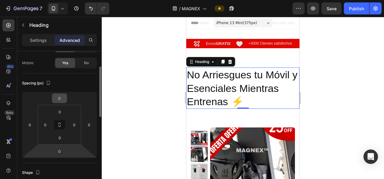
scroll to position [43, 0]
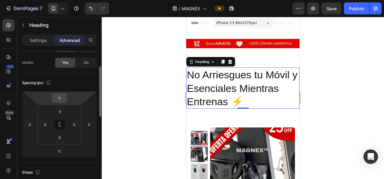
click at [61, 99] on input "0" at bounding box center [59, 98] width 12 height 9
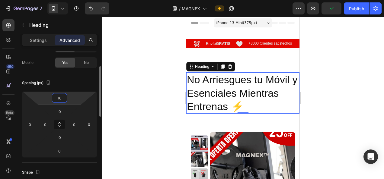
type input "1"
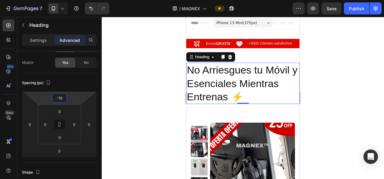
type input "-16"
click at [121, 97] on div at bounding box center [243, 98] width 282 height 162
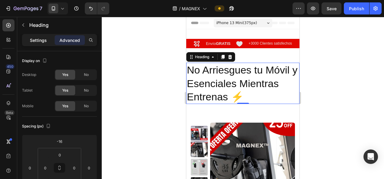
click at [42, 40] on p "Settings" at bounding box center [38, 40] width 17 height 6
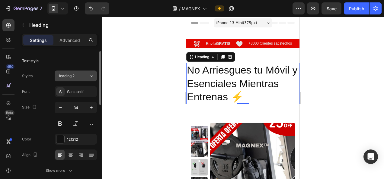
click at [87, 80] on button "Heading 2" at bounding box center [76, 76] width 42 height 11
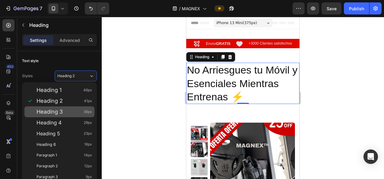
click at [60, 109] on span "Heading 3" at bounding box center [50, 112] width 26 height 6
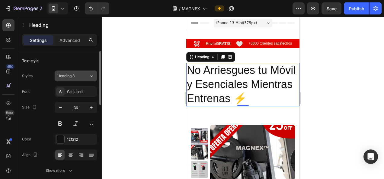
click at [81, 72] on button "Heading 3" at bounding box center [76, 76] width 42 height 11
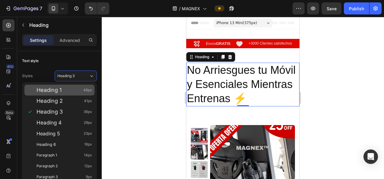
click at [58, 88] on span "Heading 1" at bounding box center [49, 90] width 25 height 6
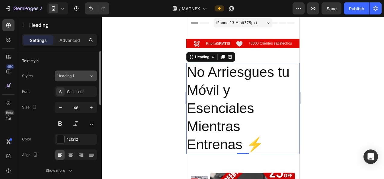
click at [80, 75] on div "Heading 1" at bounding box center [69, 75] width 24 height 5
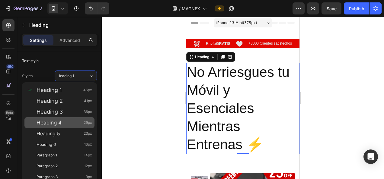
click at [55, 126] on div "Heading 4 29px" at bounding box center [59, 122] width 70 height 11
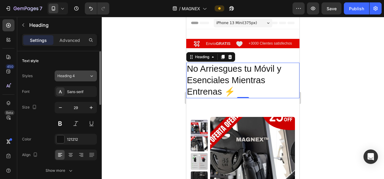
click at [84, 76] on div "Heading 4" at bounding box center [73, 75] width 32 height 5
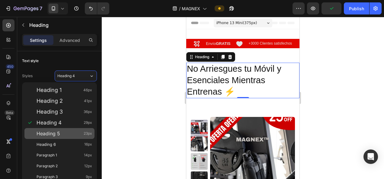
click at [54, 134] on span "Heading 5" at bounding box center [49, 134] width 24 height 6
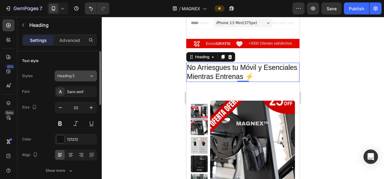
click at [93, 77] on icon at bounding box center [91, 76] width 5 height 6
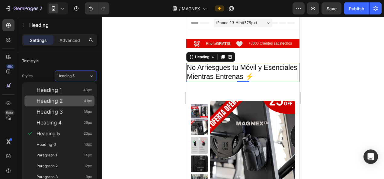
click at [66, 104] on div "Heading 2 41px" at bounding box center [65, 101] width 56 height 6
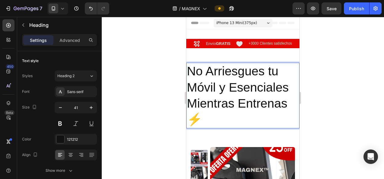
click at [208, 118] on p "No Arriesgues tu Móvil y Esenciales Mientras Entrenas ⚡" at bounding box center [243, 95] width 112 height 64
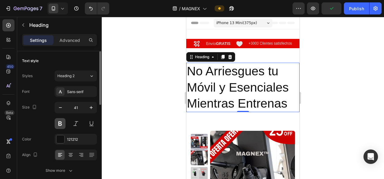
click at [59, 122] on button at bounding box center [60, 123] width 11 height 11
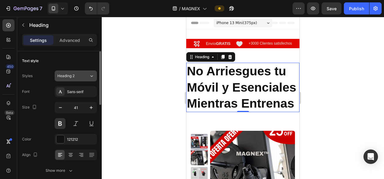
click at [81, 75] on div "Heading 2" at bounding box center [69, 75] width 24 height 5
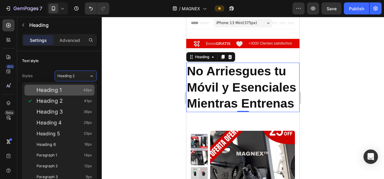
click at [69, 93] on div "Heading 1 46px" at bounding box center [65, 90] width 56 height 6
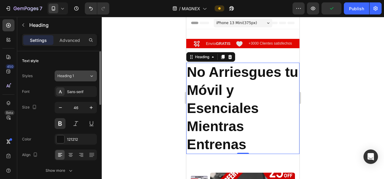
click at [90, 77] on icon at bounding box center [91, 76] width 5 height 6
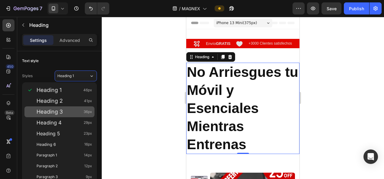
click at [72, 115] on div "Heading 3 36px" at bounding box center [59, 112] width 70 height 11
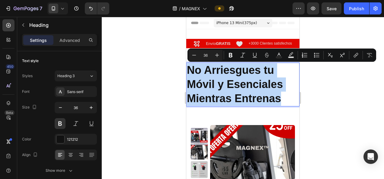
drag, startPoint x: 188, startPoint y: 70, endPoint x: 281, endPoint y: 101, distance: 97.7
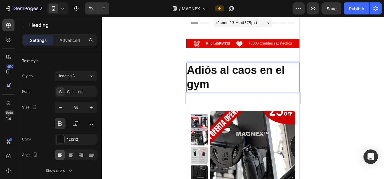
click at [238, 72] on p "Adiós al caos en el gym" at bounding box center [243, 77] width 112 height 28
click at [191, 85] on p "Adiós al Caos en el gym" at bounding box center [243, 77] width 112 height 28
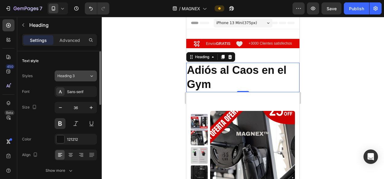
click at [81, 76] on div "Heading 3" at bounding box center [69, 75] width 24 height 5
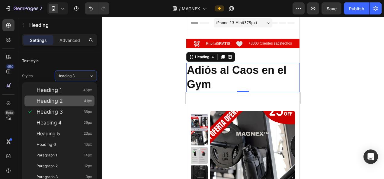
click at [67, 99] on div "Heading 2 41px" at bounding box center [65, 101] width 56 height 6
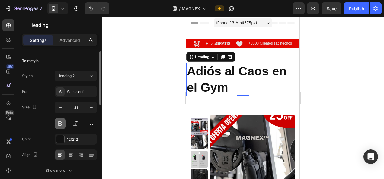
click at [63, 125] on button at bounding box center [60, 123] width 11 height 11
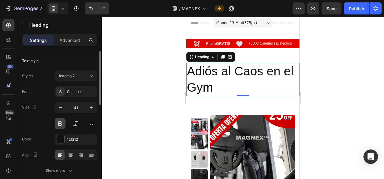
click at [63, 125] on button at bounding box center [60, 123] width 11 height 11
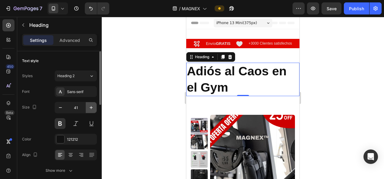
click at [92, 107] on icon "button" at bounding box center [91, 107] width 3 height 3
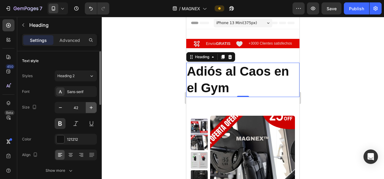
click at [92, 107] on icon "button" at bounding box center [91, 107] width 3 height 3
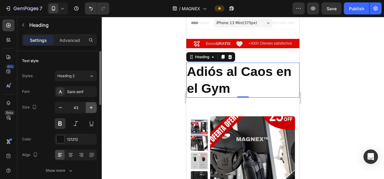
click at [92, 107] on icon "button" at bounding box center [91, 107] width 3 height 3
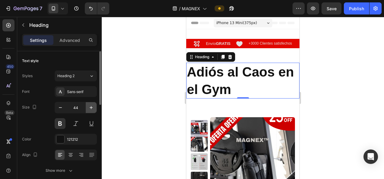
click at [92, 107] on icon "button" at bounding box center [91, 107] width 3 height 3
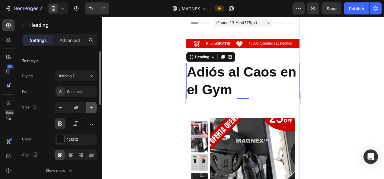
click at [92, 107] on icon "button" at bounding box center [91, 107] width 3 height 3
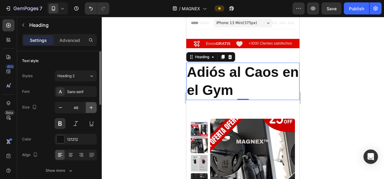
click at [92, 107] on icon "button" at bounding box center [91, 107] width 3 height 3
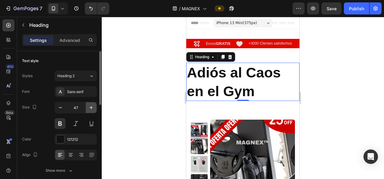
click at [92, 107] on icon "button" at bounding box center [91, 107] width 3 height 3
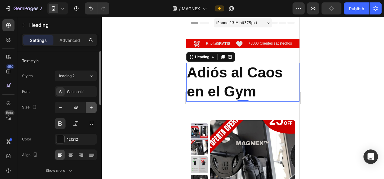
click at [92, 107] on icon "button" at bounding box center [91, 107] width 3 height 3
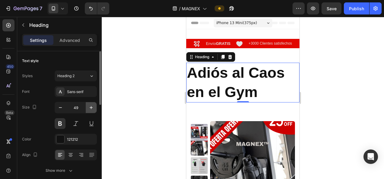
click at [92, 107] on icon "button" at bounding box center [91, 107] width 3 height 3
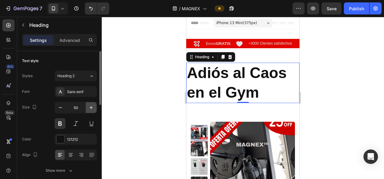
click at [92, 107] on icon "button" at bounding box center [91, 107] width 3 height 3
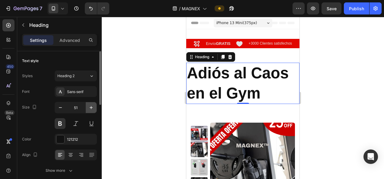
click at [92, 107] on icon "button" at bounding box center [91, 107] width 3 height 3
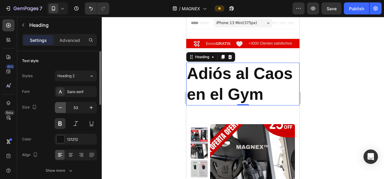
click at [62, 109] on icon "button" at bounding box center [60, 108] width 6 height 6
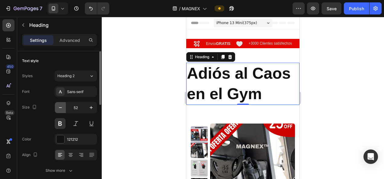
click at [62, 109] on icon "button" at bounding box center [60, 108] width 6 height 6
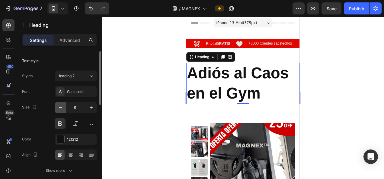
click at [62, 109] on icon "button" at bounding box center [60, 108] width 6 height 6
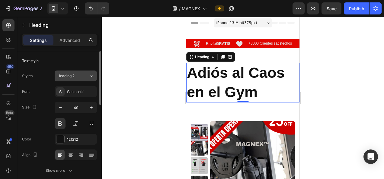
click at [93, 77] on icon at bounding box center [91, 76] width 5 height 6
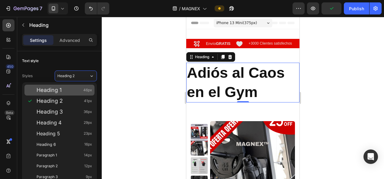
click at [67, 86] on div "Heading 1 46px" at bounding box center [59, 90] width 70 height 11
type input "46"
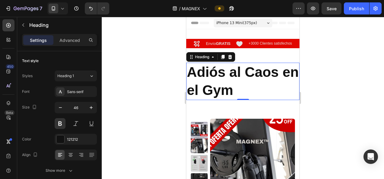
click at [143, 95] on div at bounding box center [243, 98] width 282 height 162
click at [67, 42] on p "Advanced" at bounding box center [69, 40] width 21 height 6
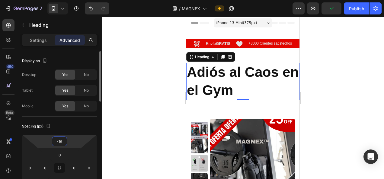
click at [64, 141] on input "-16" at bounding box center [59, 141] width 12 height 9
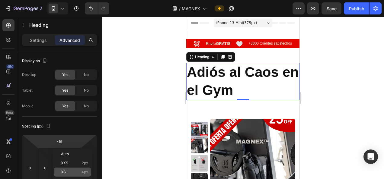
click at [73, 172] on p "XS 4px" at bounding box center [74, 172] width 27 height 4
type input "4"
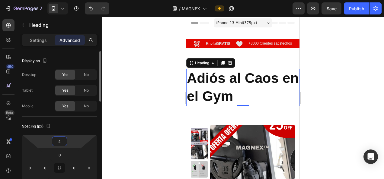
click at [62, 143] on input "4" at bounding box center [59, 141] width 12 height 9
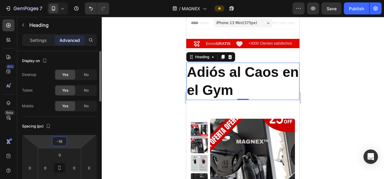
type input "-1"
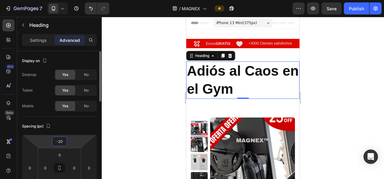
type input "-2"
type input "-20"
click at [121, 128] on div at bounding box center [243, 98] width 282 height 162
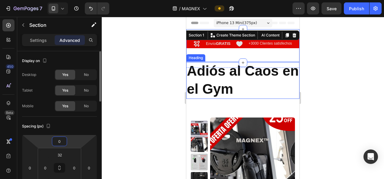
click at [62, 143] on input "0" at bounding box center [59, 141] width 12 height 9
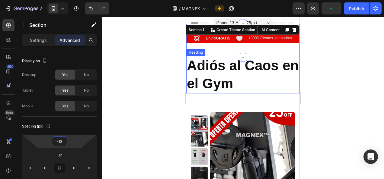
type input "-18"
click at [135, 104] on div at bounding box center [243, 98] width 282 height 162
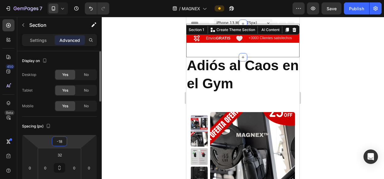
click at [68, 0] on html "7 / MAGNEX Preview Save Publish 450 Beta Sections(18) Elements(83) Section Elem…" at bounding box center [192, 0] width 384 height 0
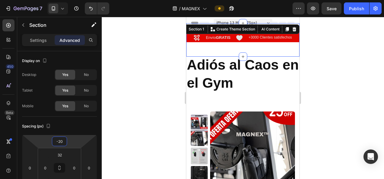
type input "-20"
click at [156, 109] on div at bounding box center [243, 98] width 282 height 162
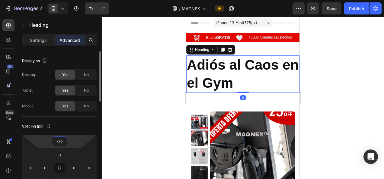
click at [64, 142] on input "-20" at bounding box center [59, 141] width 12 height 9
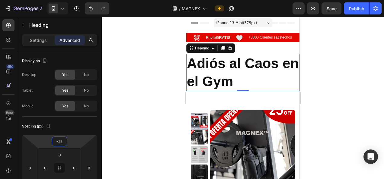
type input "-25"
click at [123, 109] on div at bounding box center [243, 98] width 282 height 162
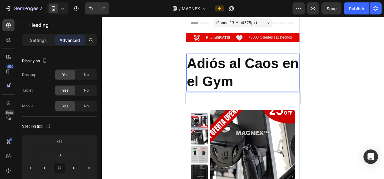
click at [231, 63] on p "Adiós al Caos en el Gym" at bounding box center [243, 73] width 112 height 36
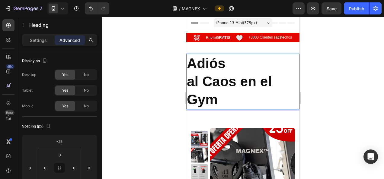
click at [242, 83] on p "Adiós al Caos en el Gym" at bounding box center [243, 82] width 112 height 54
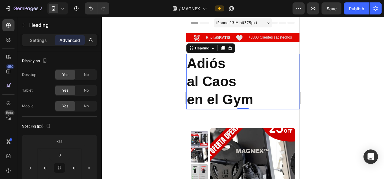
click at [150, 82] on div at bounding box center [243, 98] width 282 height 162
click at [224, 72] on p "Adiós al Caos en el Gym" at bounding box center [243, 82] width 112 height 54
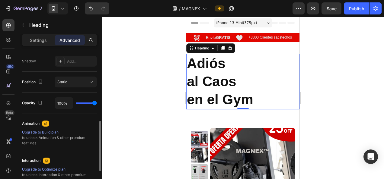
scroll to position [201, 0]
click at [36, 42] on p "Settings" at bounding box center [38, 40] width 17 height 6
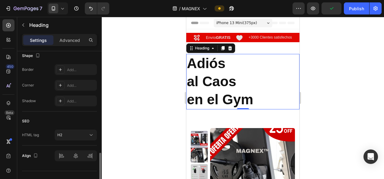
scroll to position [246, 0]
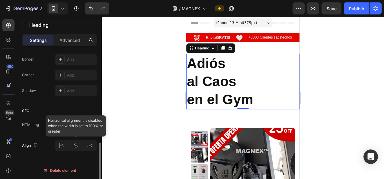
click at [76, 144] on div at bounding box center [76, 145] width 42 height 11
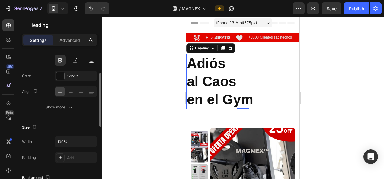
scroll to position [62, 0]
click at [74, 93] on div at bounding box center [70, 93] width 9 height 10
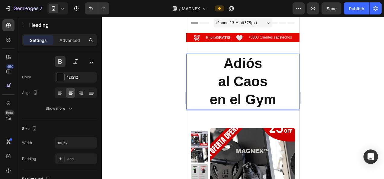
click at [267, 101] on p "Adiós al Caos en el Gym" at bounding box center [243, 82] width 112 height 54
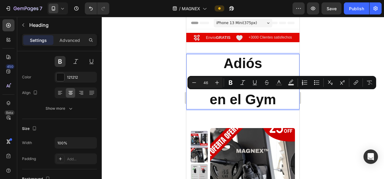
click at [267, 101] on p "Adiós al Caos en el Gym" at bounding box center [243, 82] width 112 height 54
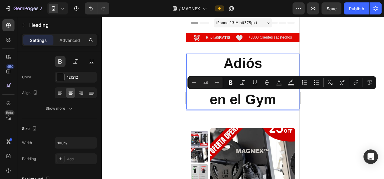
click at [267, 101] on p "Adiós al Caos en el Gym" at bounding box center [243, 82] width 112 height 54
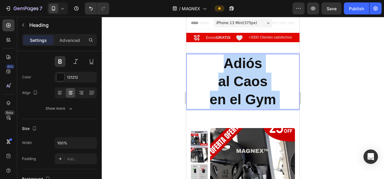
drag, startPoint x: 278, startPoint y: 102, endPoint x: 217, endPoint y: 78, distance: 65.8
click at [217, 78] on p "Adiós al Caos en el Gym" at bounding box center [243, 82] width 112 height 54
drag, startPoint x: 221, startPoint y: 61, endPoint x: 273, endPoint y: 103, distance: 66.8
click at [273, 103] on p "Adiós al Caos en el Gym" at bounding box center [243, 82] width 112 height 54
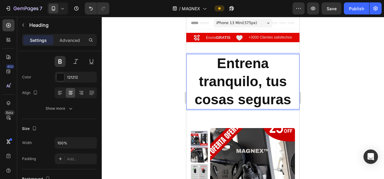
click at [202, 80] on p "Entrena tranquilo, tus cosas seguras" at bounding box center [243, 82] width 112 height 54
click at [242, 103] on p "Entrena Tranquilo, tus cosas seguras" at bounding box center [243, 82] width 112 height 54
click at [197, 101] on p "Entrena Tranquilo, tus cosas Seguras" at bounding box center [243, 82] width 112 height 54
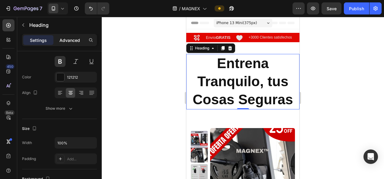
click at [65, 42] on p "Advanced" at bounding box center [69, 40] width 21 height 6
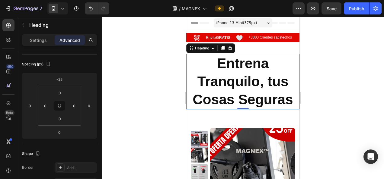
click at [161, 108] on div at bounding box center [243, 98] width 282 height 162
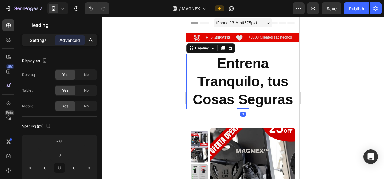
click at [46, 41] on p "Settings" at bounding box center [38, 40] width 17 height 6
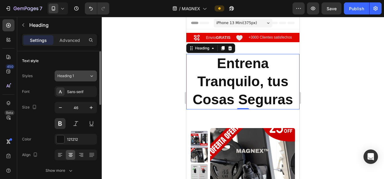
click at [91, 72] on button "Heading 1" at bounding box center [76, 76] width 42 height 11
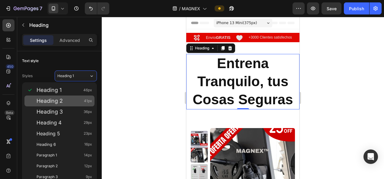
click at [71, 98] on div "Heading 2 41px" at bounding box center [65, 101] width 56 height 6
type input "41"
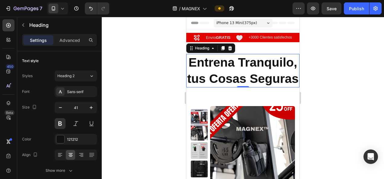
click at [150, 97] on div at bounding box center [243, 98] width 282 height 162
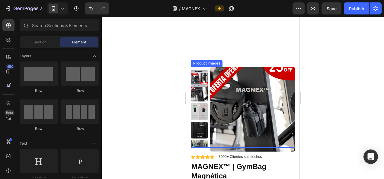
scroll to position [122, 0]
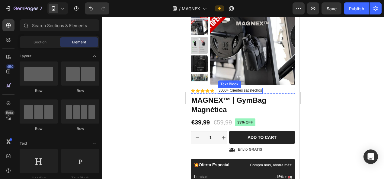
click at [239, 91] on p "3000+ Clientes satisfechos" at bounding box center [240, 90] width 43 height 5
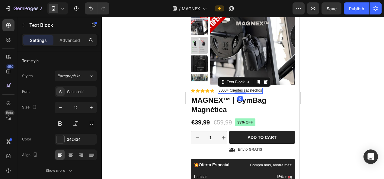
click at [239, 91] on p "3000+ Clientes satisfechos" at bounding box center [240, 90] width 43 height 5
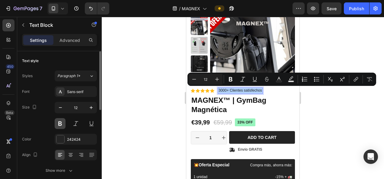
click at [62, 125] on button at bounding box center [60, 123] width 11 height 11
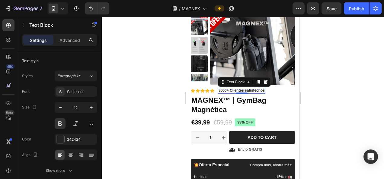
click at [147, 109] on div at bounding box center [243, 98] width 282 height 162
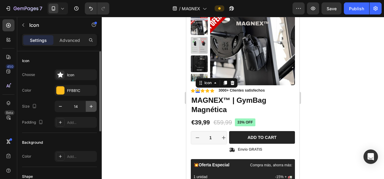
click at [88, 106] on icon "button" at bounding box center [91, 107] width 6 height 6
type input "18"
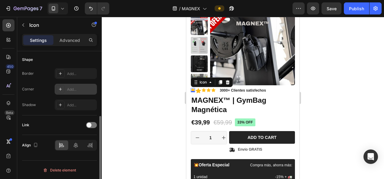
scroll to position [0, 0]
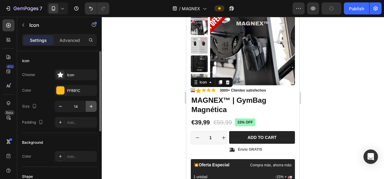
click at [94, 107] on icon "button" at bounding box center [91, 107] width 6 height 6
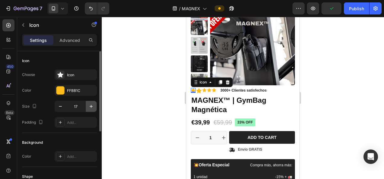
type input "18"
click at [90, 104] on icon "button" at bounding box center [91, 107] width 6 height 6
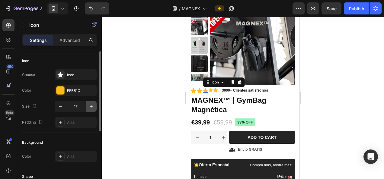
click at [90, 104] on icon "button" at bounding box center [91, 107] width 6 height 6
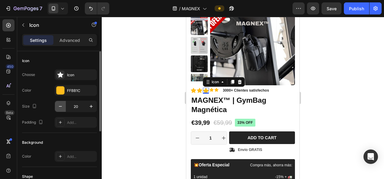
click at [60, 105] on icon "button" at bounding box center [60, 107] width 6 height 6
type input "18"
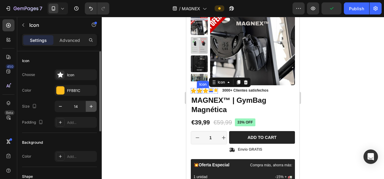
click at [88, 110] on button "button" at bounding box center [91, 106] width 11 height 11
type input "18"
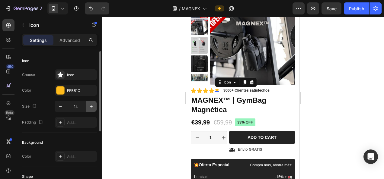
click at [94, 106] on icon "button" at bounding box center [91, 107] width 6 height 6
type input "18"
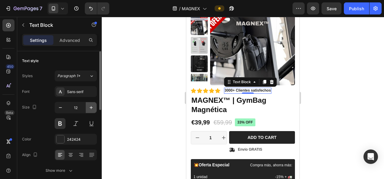
click at [92, 105] on icon "button" at bounding box center [91, 108] width 6 height 6
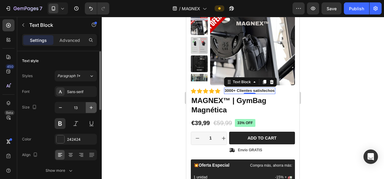
click at [91, 108] on icon "button" at bounding box center [91, 107] width 3 height 3
type input "14"
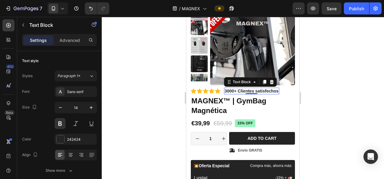
click at [152, 110] on div at bounding box center [243, 98] width 282 height 162
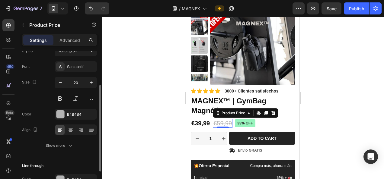
scroll to position [63, 0]
click at [69, 112] on div "B4B4B4" at bounding box center [76, 114] width 18 height 5
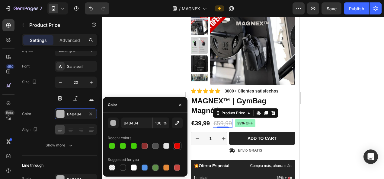
click at [179, 149] on div at bounding box center [177, 146] width 6 height 6
click at [115, 124] on div "button" at bounding box center [114, 123] width 6 height 6
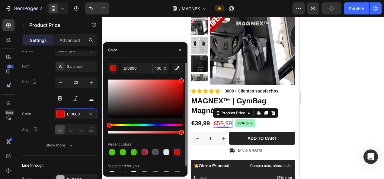
drag, startPoint x: 181, startPoint y: 84, endPoint x: 182, endPoint y: 76, distance: 7.9
click at [182, 76] on div "E10600 100 % Recent colors Suggested for you" at bounding box center [145, 121] width 75 height 116
type input "FF0A02"
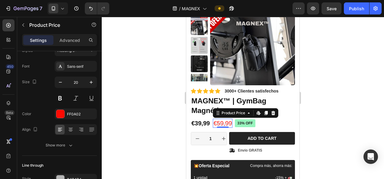
click at [155, 28] on div at bounding box center [243, 98] width 282 height 162
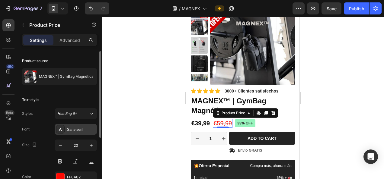
click at [82, 130] on div "Sans-serif" at bounding box center [81, 129] width 28 height 5
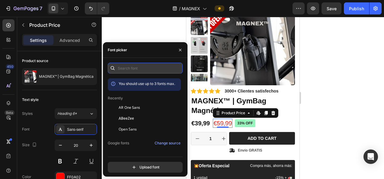
click at [140, 67] on input "text" at bounding box center [145, 68] width 75 height 11
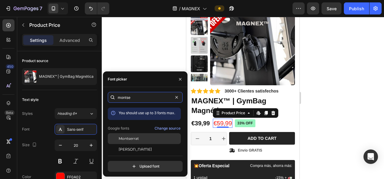
type input "montse"
click at [129, 141] on span "Montserrat" at bounding box center [129, 138] width 20 height 5
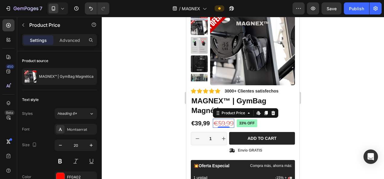
click at [159, 40] on div at bounding box center [243, 98] width 282 height 162
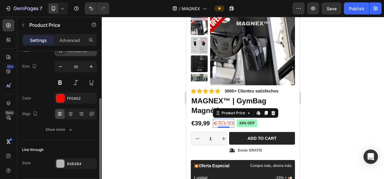
scroll to position [97, 0]
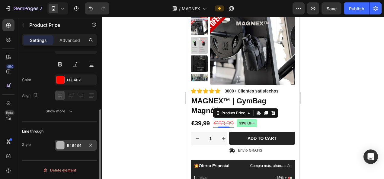
click at [75, 147] on div "B4B4B4" at bounding box center [76, 145] width 18 height 5
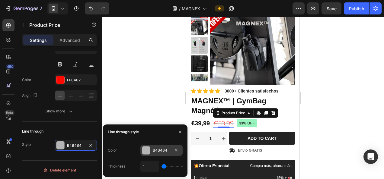
click at [155, 153] on div "B4B4B4" at bounding box center [162, 150] width 18 height 5
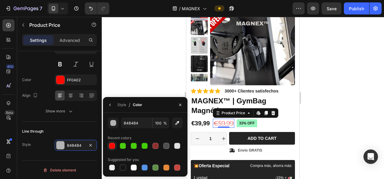
click at [111, 146] on div at bounding box center [112, 146] width 6 height 6
type input "FF0A02"
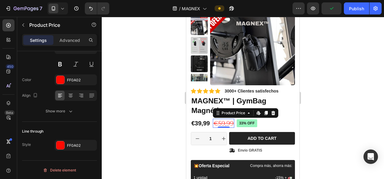
click at [160, 58] on div at bounding box center [243, 98] width 282 height 162
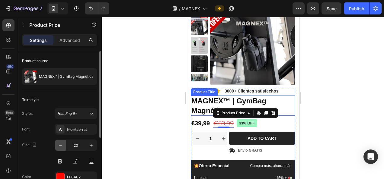
click at [59, 147] on icon "button" at bounding box center [60, 146] width 6 height 6
type input "18"
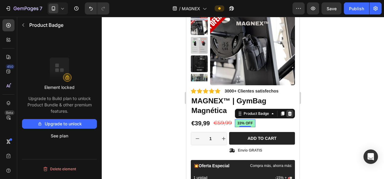
click at [290, 111] on div at bounding box center [289, 113] width 7 height 7
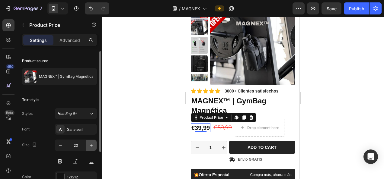
click at [90, 145] on icon "button" at bounding box center [91, 145] width 3 height 3
type input "22"
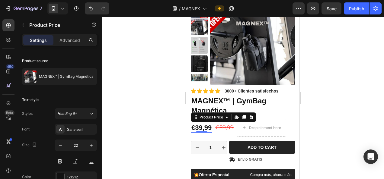
click at [162, 132] on div at bounding box center [243, 98] width 282 height 162
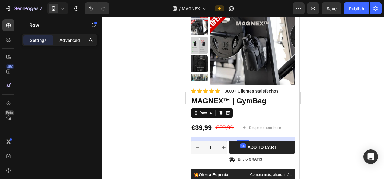
click at [64, 39] on p "Advanced" at bounding box center [69, 40] width 21 height 6
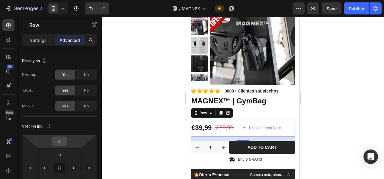
click at [63, 139] on input "0" at bounding box center [59, 141] width 12 height 9
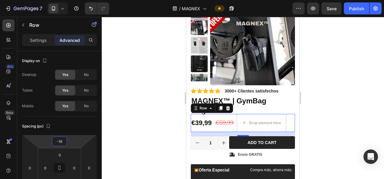
type input "-16"
click at [136, 121] on div at bounding box center [243, 98] width 282 height 162
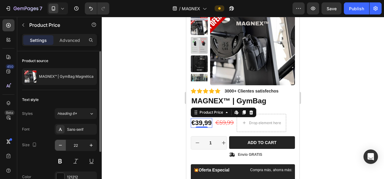
click at [62, 144] on icon "button" at bounding box center [60, 146] width 6 height 6
type input "21"
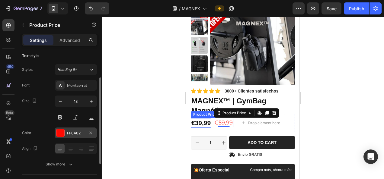
scroll to position [44, 0]
click at [173, 102] on div at bounding box center [243, 98] width 282 height 162
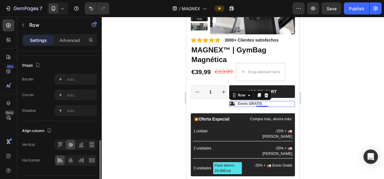
scroll to position [261, 0]
click at [74, 160] on div at bounding box center [70, 161] width 9 height 10
click at [85, 159] on div at bounding box center [80, 161] width 9 height 10
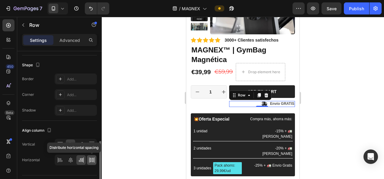
click at [92, 159] on icon at bounding box center [92, 160] width 1 height 4
click at [91, 158] on icon at bounding box center [92, 160] width 6 height 6
click at [84, 157] on icon at bounding box center [81, 160] width 6 height 6
click at [67, 157] on div at bounding box center [70, 161] width 9 height 10
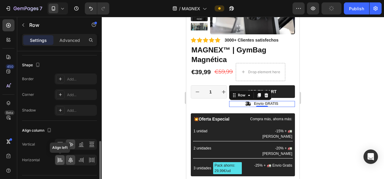
click at [61, 157] on icon at bounding box center [60, 160] width 6 height 6
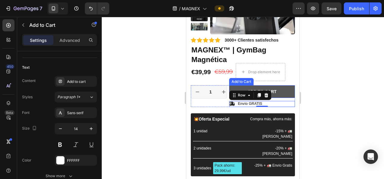
click at [287, 88] on button "Add to cart" at bounding box center [262, 91] width 66 height 13
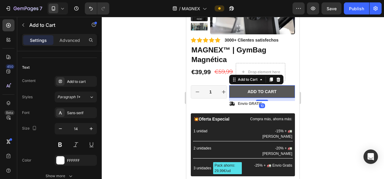
scroll to position [0, 0]
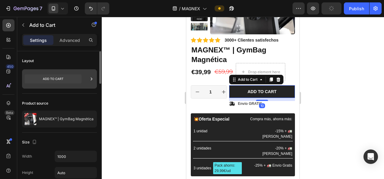
click at [66, 81] on icon at bounding box center [53, 79] width 57 height 9
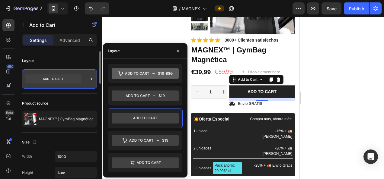
click at [91, 78] on icon at bounding box center [91, 79] width 6 height 6
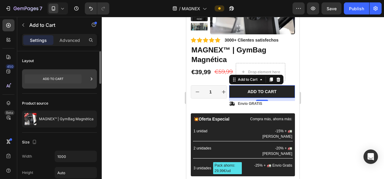
click at [91, 78] on icon at bounding box center [91, 79] width 6 height 6
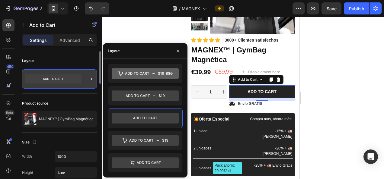
click at [50, 76] on icon at bounding box center [53, 79] width 57 height 9
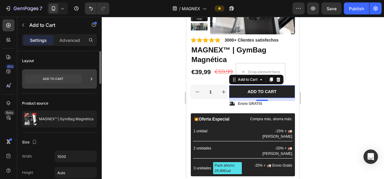
click at [50, 76] on icon at bounding box center [53, 79] width 57 height 9
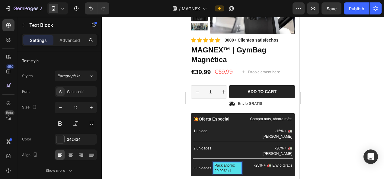
click at [226, 163] on p "Pack ahorro: 29,99€/ud" at bounding box center [228, 168] width 26 height 11
click at [171, 136] on div at bounding box center [243, 98] width 282 height 162
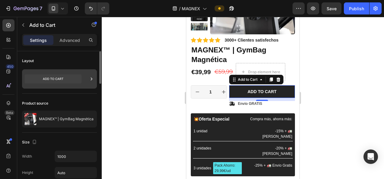
click at [60, 77] on icon at bounding box center [53, 79] width 57 height 9
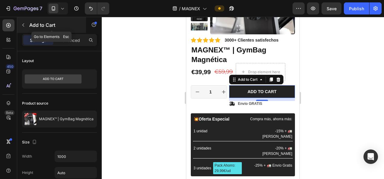
click at [26, 27] on button "button" at bounding box center [23, 25] width 10 height 10
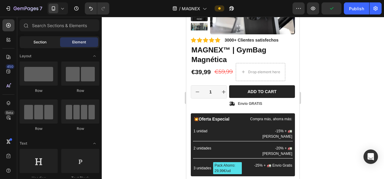
click at [44, 42] on span "Section" at bounding box center [40, 42] width 13 height 5
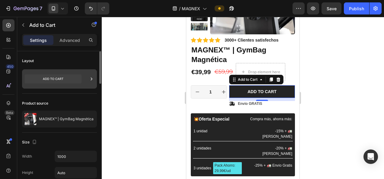
click at [63, 74] on icon at bounding box center [53, 79] width 57 height 14
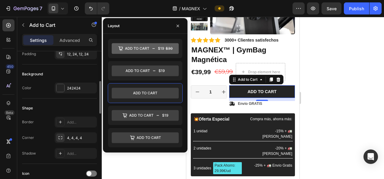
scroll to position [135, 0]
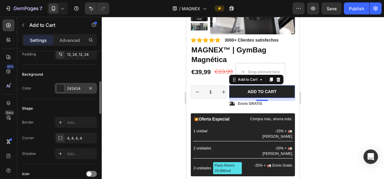
click at [85, 90] on div "242424" at bounding box center [76, 88] width 42 height 11
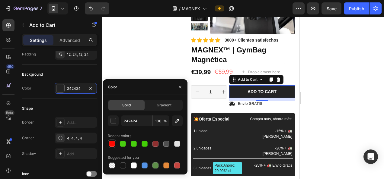
click at [114, 144] on div at bounding box center [112, 144] width 6 height 6
type input "FF0A02"
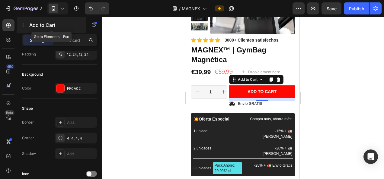
click at [25, 24] on icon "button" at bounding box center [23, 25] width 5 height 5
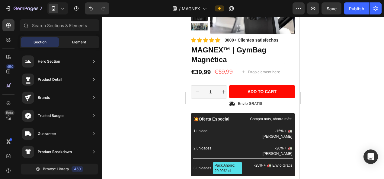
click at [77, 43] on span "Element" at bounding box center [79, 42] width 14 height 5
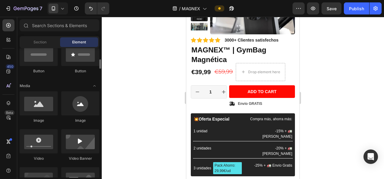
scroll to position [142, 0]
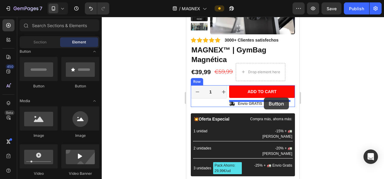
drag, startPoint x: 270, startPoint y: 92, endPoint x: 264, endPoint y: 98, distance: 8.3
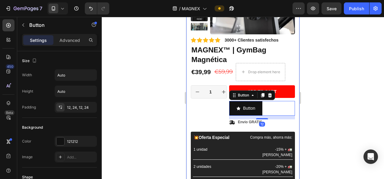
click at [151, 113] on div at bounding box center [243, 98] width 282 height 162
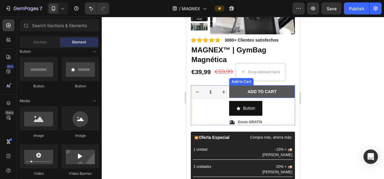
click at [288, 90] on button "Add to cart" at bounding box center [262, 91] width 66 height 13
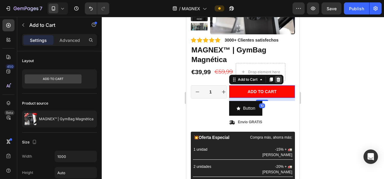
click at [278, 79] on icon at bounding box center [279, 80] width 4 height 4
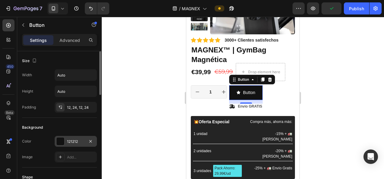
click at [72, 138] on div "121212" at bounding box center [76, 141] width 42 height 11
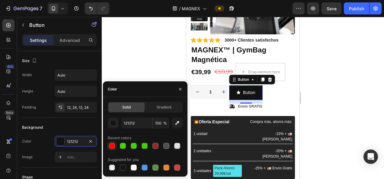
click at [111, 145] on div at bounding box center [112, 146] width 6 height 6
type input "FF0A02"
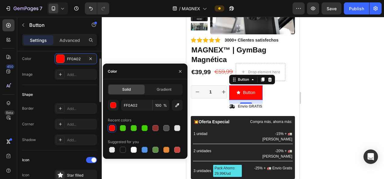
scroll to position [0, 0]
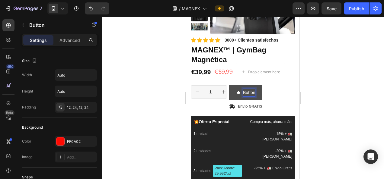
click at [255, 91] on p "Button" at bounding box center [249, 93] width 12 height 8
click at [229, 85] on button "Comprar" at bounding box center [247, 92] width 37 height 15
click at [229, 85] on button "Comprar Ahora" at bounding box center [254, 92] width 50 height 15
click at [353, 110] on div at bounding box center [243, 98] width 282 height 162
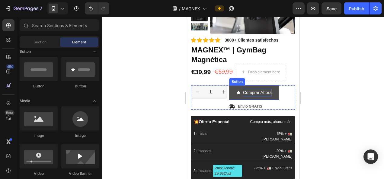
click at [239, 97] on button "Comprar Ahora" at bounding box center [254, 92] width 50 height 15
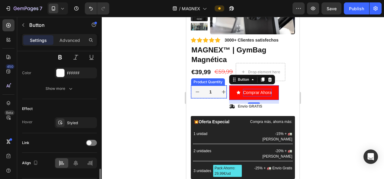
scroll to position [334, 0]
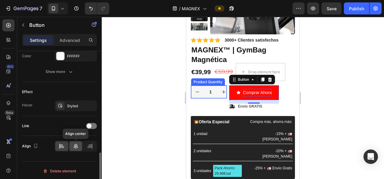
click at [76, 147] on icon at bounding box center [76, 146] width 6 height 6
click at [62, 105] on icon at bounding box center [60, 106] width 4 height 4
click at [70, 89] on div "Effect" at bounding box center [59, 92] width 75 height 10
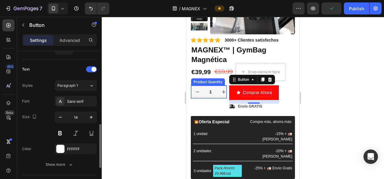
scroll to position [241, 0]
click at [63, 132] on button at bounding box center [60, 133] width 11 height 11
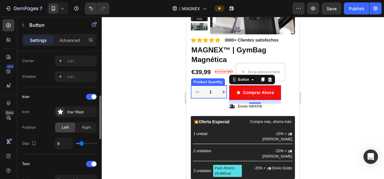
scroll to position [144, 0]
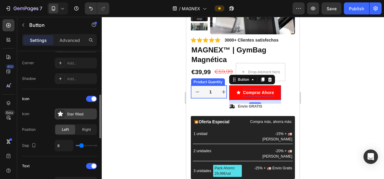
click at [61, 112] on icon at bounding box center [60, 113] width 5 height 5
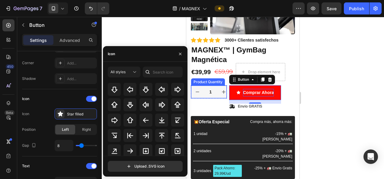
scroll to position [211, 0]
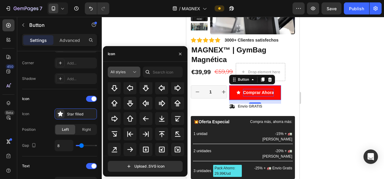
click at [131, 73] on div "All styles" at bounding box center [121, 71] width 21 height 5
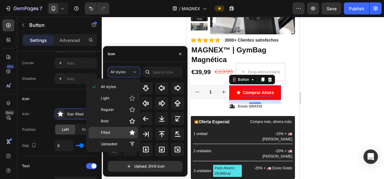
click at [116, 132] on p "Filled" at bounding box center [118, 133] width 34 height 6
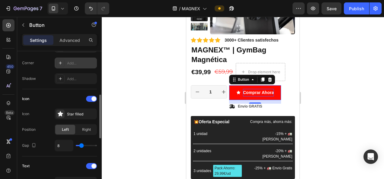
click at [75, 63] on div "Add..." at bounding box center [81, 63] width 28 height 5
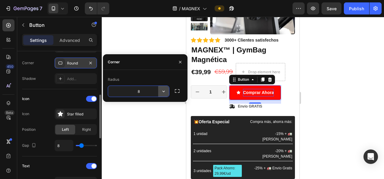
click at [164, 92] on icon "button" at bounding box center [163, 92] width 2 height 2
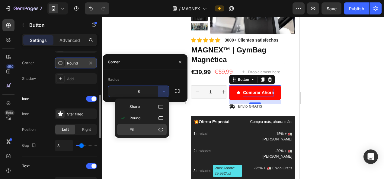
click at [149, 129] on p "Pill" at bounding box center [147, 130] width 34 height 6
type input "9999"
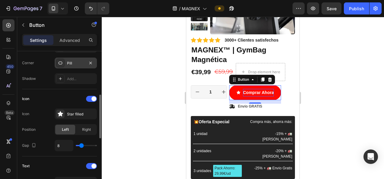
click at [149, 128] on div at bounding box center [243, 98] width 282 height 162
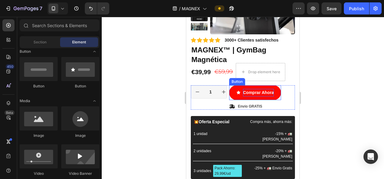
click at [238, 93] on icon "<p>Comprar Ahora&nbsp;</p>" at bounding box center [239, 93] width 4 height 4
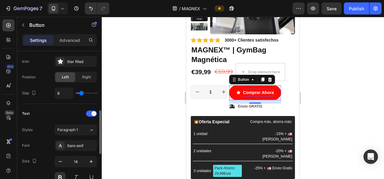
scroll to position [196, 0]
click at [75, 58] on div "Star filled" at bounding box center [76, 61] width 42 height 11
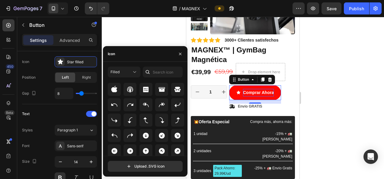
scroll to position [120, 0]
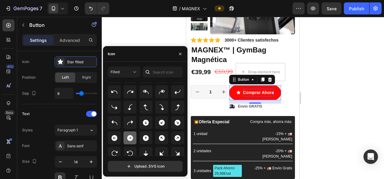
click at [133, 138] on icon at bounding box center [130, 138] width 6 height 6
click at [133, 74] on icon at bounding box center [135, 72] width 6 height 6
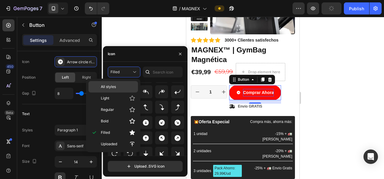
click at [130, 89] on p "All styles" at bounding box center [118, 86] width 34 height 5
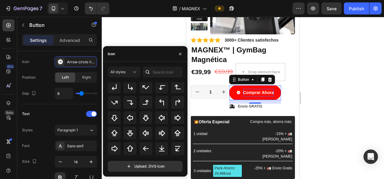
scroll to position [149, 0]
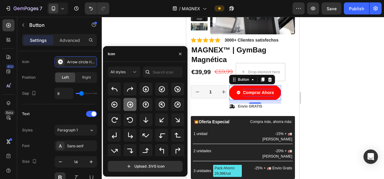
click at [132, 105] on icon at bounding box center [130, 105] width 6 height 6
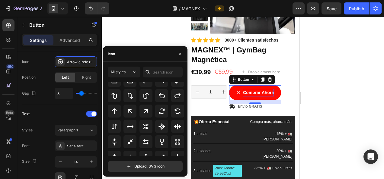
scroll to position [295, 0]
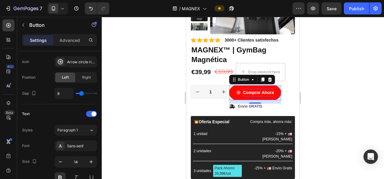
click at [149, 24] on div at bounding box center [243, 98] width 282 height 162
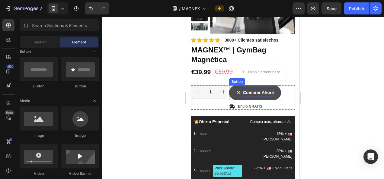
click at [234, 97] on button "Comprar Ahora" at bounding box center [255, 92] width 52 height 15
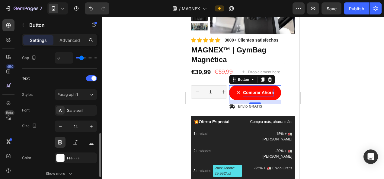
scroll to position [243, 0]
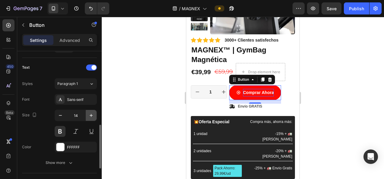
click at [88, 116] on button "button" at bounding box center [91, 115] width 11 height 11
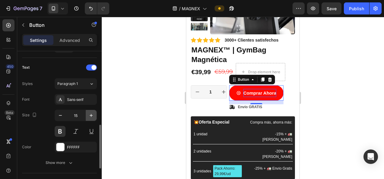
click at [88, 116] on button "button" at bounding box center [91, 115] width 11 height 11
type input "16"
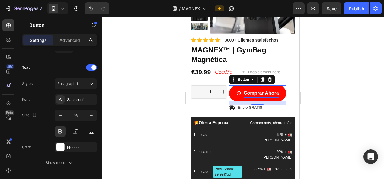
click at [149, 101] on div at bounding box center [243, 98] width 282 height 162
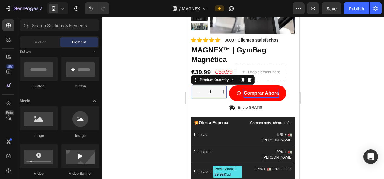
click at [218, 90] on button "increment" at bounding box center [223, 92] width 13 height 13
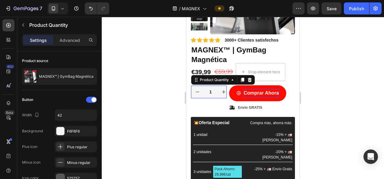
type input "2"
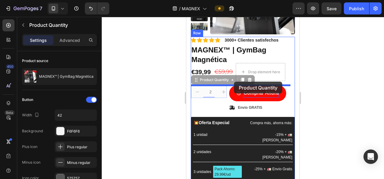
drag, startPoint x: 197, startPoint y: 80, endPoint x: 234, endPoint y: 82, distance: 36.9
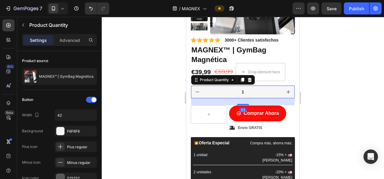
click at [340, 111] on div at bounding box center [243, 98] width 282 height 162
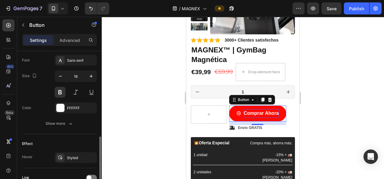
scroll to position [334, 0]
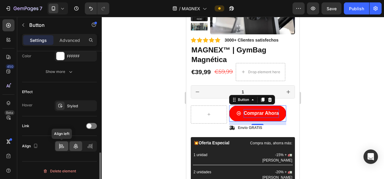
click at [64, 143] on icon at bounding box center [62, 146] width 6 height 6
click at [77, 143] on icon at bounding box center [76, 146] width 6 height 6
click at [164, 100] on div at bounding box center [243, 98] width 282 height 162
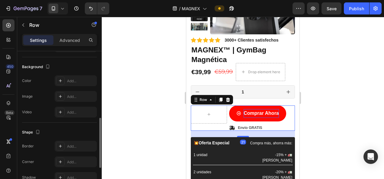
scroll to position [275, 0]
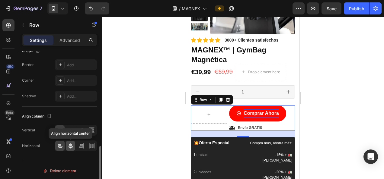
click at [68, 144] on icon at bounding box center [71, 146] width 6 height 6
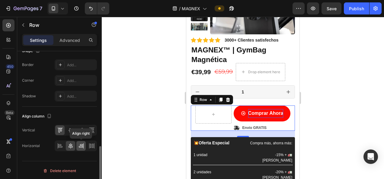
click at [84, 147] on icon at bounding box center [81, 146] width 6 height 6
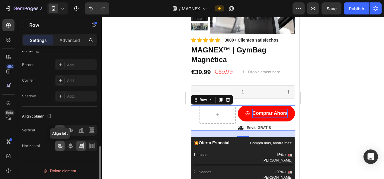
click at [61, 144] on icon at bounding box center [59, 145] width 3 height 2
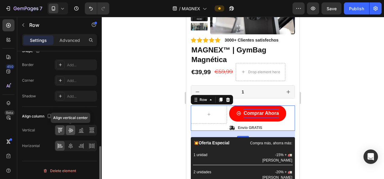
click at [71, 130] on icon at bounding box center [70, 131] width 5 height 4
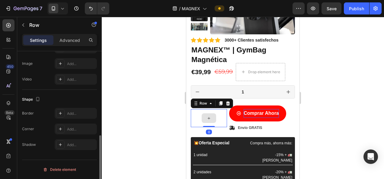
scroll to position [207, 0]
click at [228, 103] on icon at bounding box center [228, 103] width 5 height 5
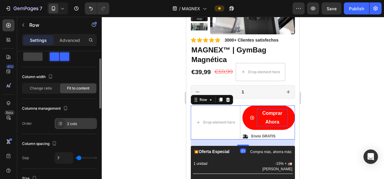
scroll to position [17, 0]
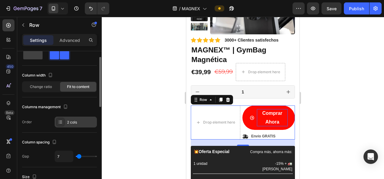
click at [73, 117] on div "2 cols" at bounding box center [76, 122] width 42 height 11
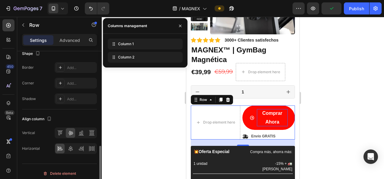
scroll to position [275, 0]
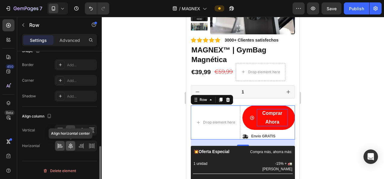
click at [70, 148] on div at bounding box center [70, 146] width 9 height 10
click at [60, 130] on icon at bounding box center [59, 131] width 2 height 4
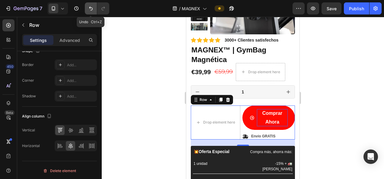
click at [85, 7] on button "Undo/Redo" at bounding box center [91, 8] width 12 height 12
click at [86, 7] on button "Undo/Redo" at bounding box center [91, 8] width 12 height 12
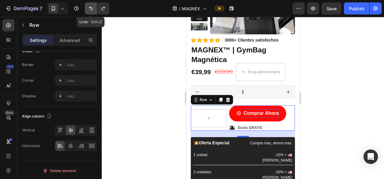
click at [86, 7] on button "Undo/Redo" at bounding box center [91, 8] width 12 height 12
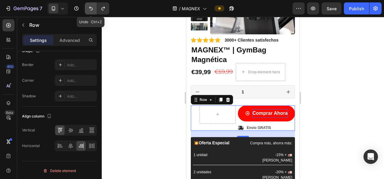
click at [86, 7] on button "Undo/Redo" at bounding box center [91, 8] width 12 height 12
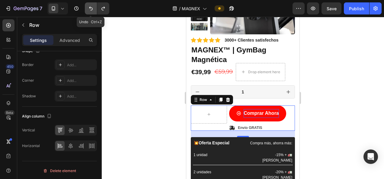
click at [86, 7] on button "Undo/Redo" at bounding box center [91, 8] width 12 height 12
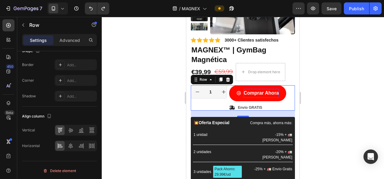
click at [153, 114] on div at bounding box center [243, 98] width 282 height 162
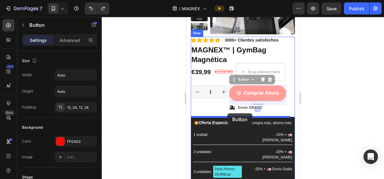
drag, startPoint x: 236, startPoint y: 81, endPoint x: 227, endPoint y: 114, distance: 33.6
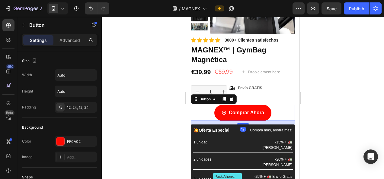
click at [332, 107] on div at bounding box center [243, 98] width 282 height 162
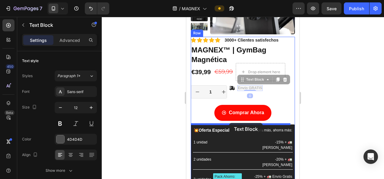
drag, startPoint x: 243, startPoint y: 81, endPoint x: 229, endPoint y: 123, distance: 44.1
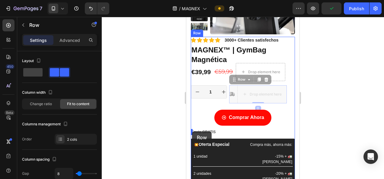
drag, startPoint x: 235, startPoint y: 81, endPoint x: 192, endPoint y: 132, distance: 66.4
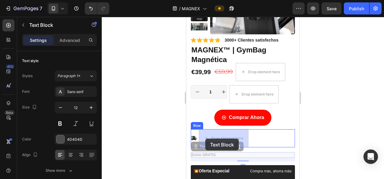
drag, startPoint x: 195, startPoint y: 146, endPoint x: 205, endPoint y: 139, distance: 12.0
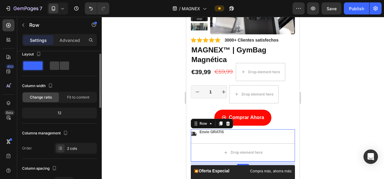
scroll to position [0, 0]
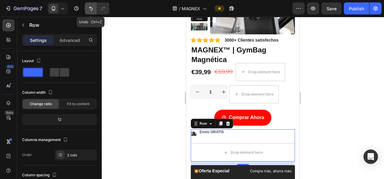
click at [90, 8] on icon "Undo/Redo" at bounding box center [91, 9] width 4 height 4
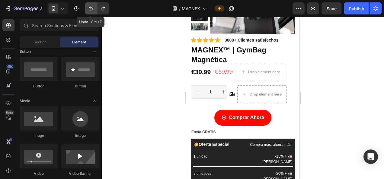
click at [90, 8] on icon "Undo/Redo" at bounding box center [91, 9] width 4 height 4
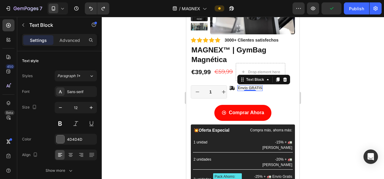
click at [349, 116] on div at bounding box center [243, 98] width 282 height 162
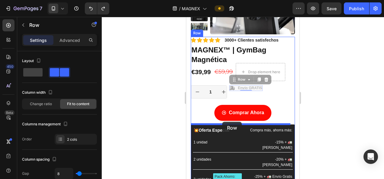
drag, startPoint x: 234, startPoint y: 81, endPoint x: 222, endPoint y: 122, distance: 43.1
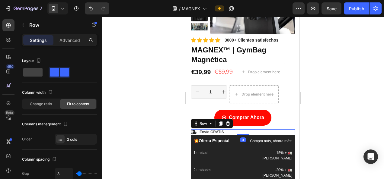
click at [338, 106] on div at bounding box center [243, 98] width 282 height 162
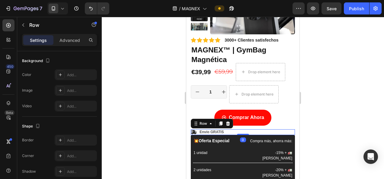
scroll to position [275, 0]
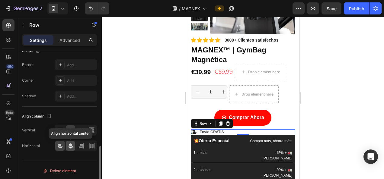
click at [69, 144] on icon at bounding box center [71, 146] width 6 height 6
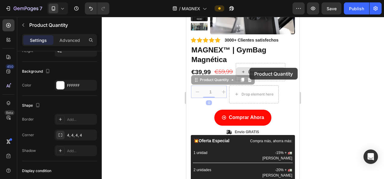
scroll to position [0, 0]
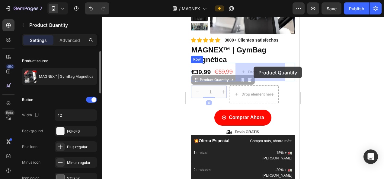
drag, startPoint x: 194, startPoint y: 84, endPoint x: 251, endPoint y: 68, distance: 59.9
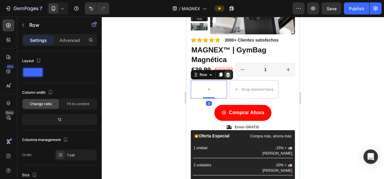
click at [230, 74] on icon at bounding box center [228, 74] width 5 height 5
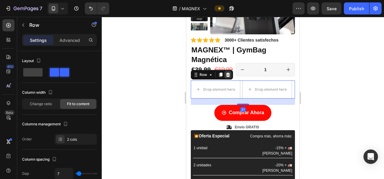
click at [228, 75] on icon at bounding box center [228, 75] width 4 height 4
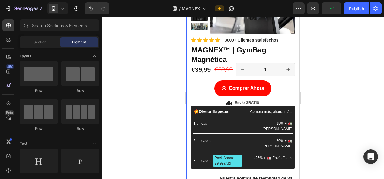
click at [326, 94] on div at bounding box center [243, 98] width 282 height 162
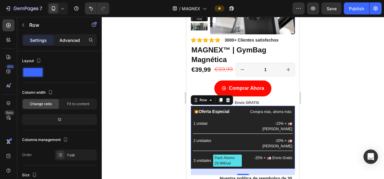
click at [67, 38] on p "Advanced" at bounding box center [69, 40] width 21 height 6
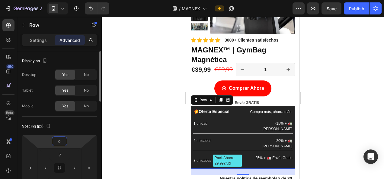
click at [63, 141] on input "0" at bounding box center [59, 141] width 12 height 9
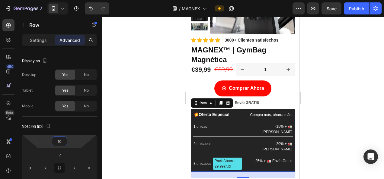
type input "10"
click at [130, 127] on div at bounding box center [243, 98] width 282 height 162
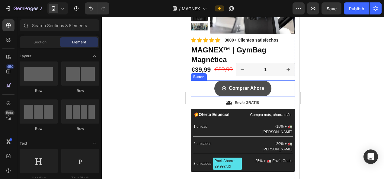
click at [231, 94] on button "Comprar Ahora" at bounding box center [242, 89] width 57 height 16
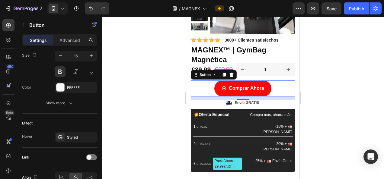
scroll to position [334, 0]
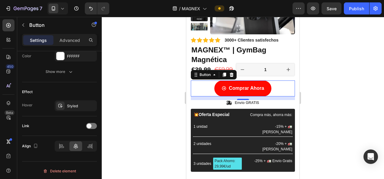
click at [142, 114] on div at bounding box center [243, 98] width 282 height 162
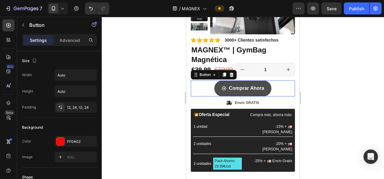
click at [216, 92] on button "Comprar Ahora" at bounding box center [242, 89] width 57 height 16
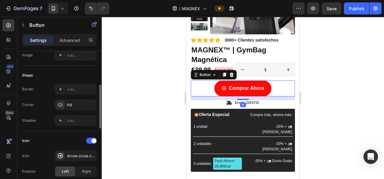
scroll to position [104, 0]
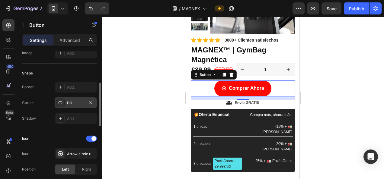
click at [65, 104] on div "Pill" at bounding box center [76, 103] width 42 height 11
click at [68, 88] on div "Add..." at bounding box center [81, 87] width 28 height 5
click at [61, 101] on icon at bounding box center [60, 103] width 5 height 5
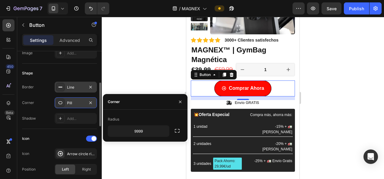
click at [57, 102] on div at bounding box center [60, 103] width 8 height 8
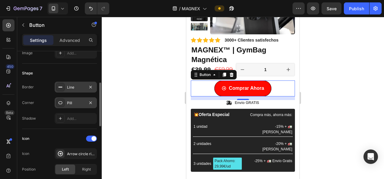
click at [57, 102] on div at bounding box center [60, 103] width 8 height 8
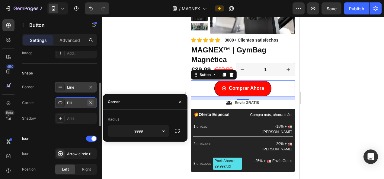
click at [92, 102] on icon "button" at bounding box center [90, 103] width 5 height 5
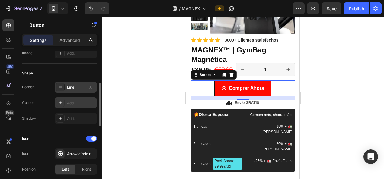
click at [69, 101] on div "Add..." at bounding box center [81, 103] width 28 height 5
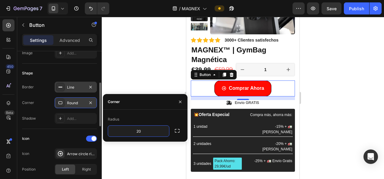
type input "2"
type input "15"
type input "10"
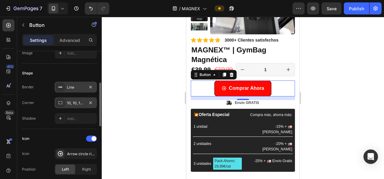
click at [141, 61] on div at bounding box center [243, 98] width 282 height 162
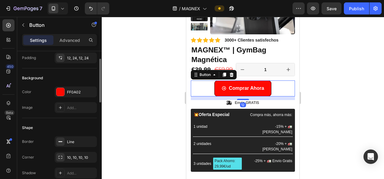
scroll to position [62, 0]
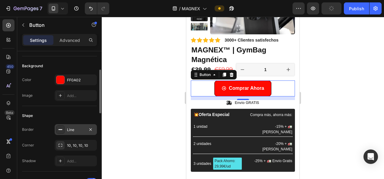
click at [69, 124] on div "Line" at bounding box center [76, 129] width 42 height 11
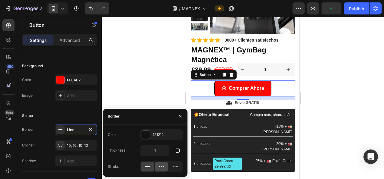
click at [161, 167] on icon at bounding box center [162, 167] width 6 height 6
click at [147, 165] on icon at bounding box center [147, 167] width 6 height 6
click at [92, 129] on icon "button" at bounding box center [90, 129] width 5 height 5
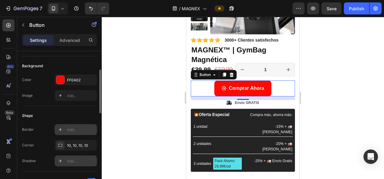
click at [58, 165] on div "Add..." at bounding box center [76, 161] width 42 height 11
click at [149, 84] on div at bounding box center [243, 98] width 282 height 162
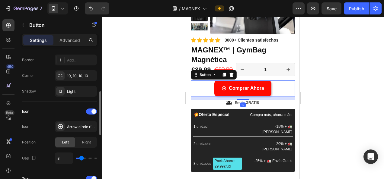
scroll to position [132, 0]
click at [91, 90] on icon "button" at bounding box center [90, 91] width 2 height 2
type input "14"
type input "17"
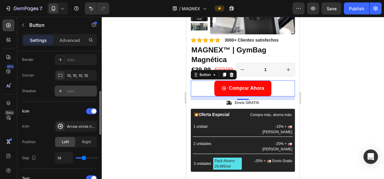
type input "17"
type input "18"
type input "19"
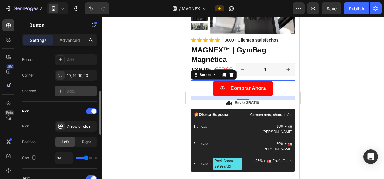
type input "20"
type input "19"
type input "15"
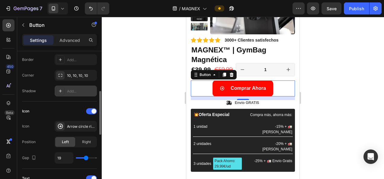
type input "15"
type input "14"
type input "13"
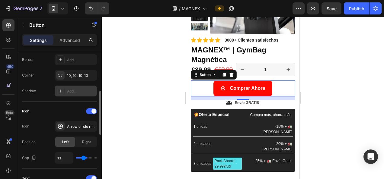
type input "12"
type input "11"
type input "10"
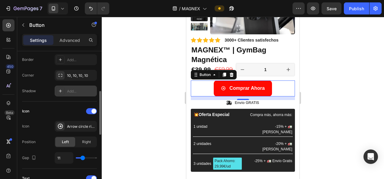
type input "10"
type input "9"
type input "7"
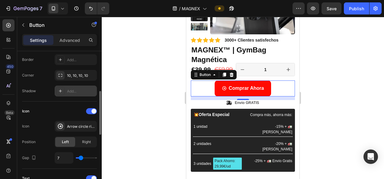
type input "6"
type input "5"
type input "6"
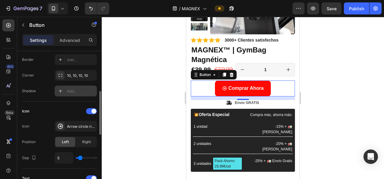
type input "6"
type input "7"
type input "8"
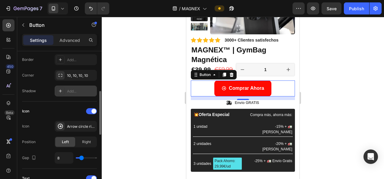
type input "9"
type input "8"
type input "7"
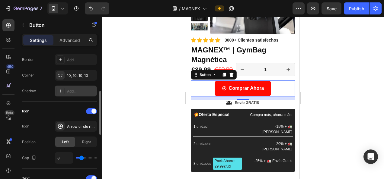
type input "7"
type input "6"
type input "5"
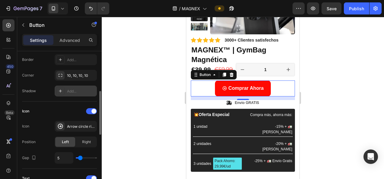
type input "4"
type input "3"
type input "0"
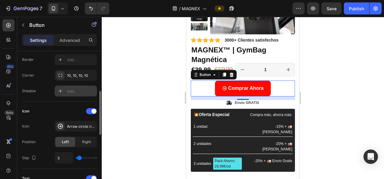
type input "0"
type input "2"
type input "3"
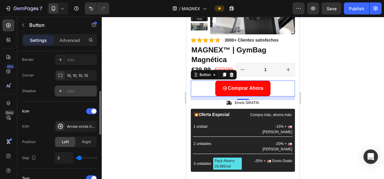
type input "4"
type input "3"
drag, startPoint x: 83, startPoint y: 158, endPoint x: 79, endPoint y: 160, distance: 4.4
type input "3"
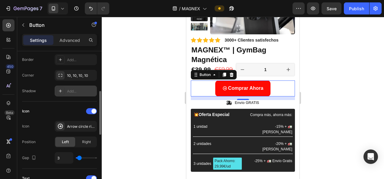
click at [79, 159] on input "range" at bounding box center [86, 158] width 21 height 1
click at [151, 119] on div at bounding box center [243, 98] width 282 height 162
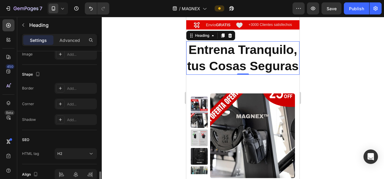
scroll to position [246, 0]
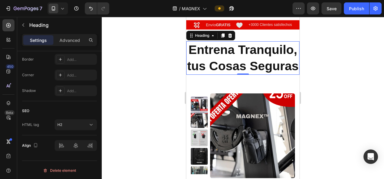
click at [159, 77] on div at bounding box center [243, 98] width 282 height 162
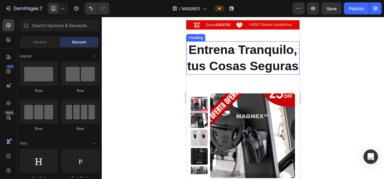
scroll to position [0, 0]
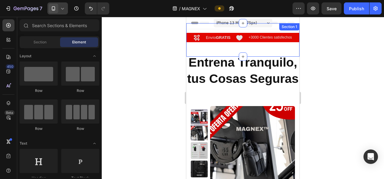
click at [60, 10] on icon at bounding box center [62, 8] width 6 height 6
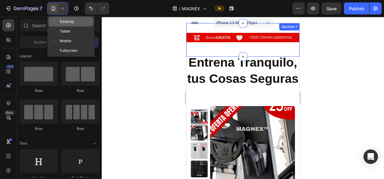
click at [61, 27] on div "Desktop" at bounding box center [71, 32] width 45 height 10
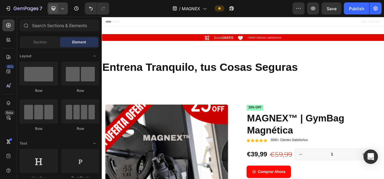
click at [59, 8] on icon at bounding box center [62, 8] width 6 height 6
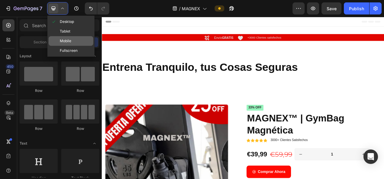
click at [66, 41] on span "Mobile" at bounding box center [65, 41] width 11 height 6
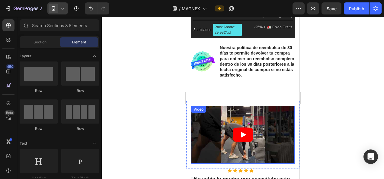
scroll to position [328, 0]
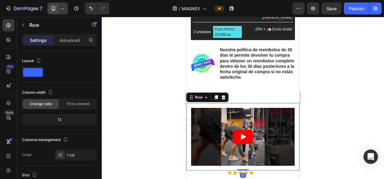
click at [127, 95] on div at bounding box center [243, 98] width 282 height 162
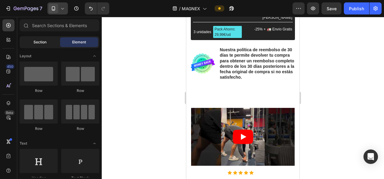
click at [38, 39] on div "Section" at bounding box center [40, 42] width 38 height 10
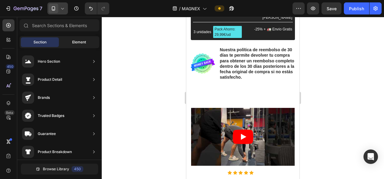
click at [71, 42] on div "Element" at bounding box center [79, 42] width 38 height 10
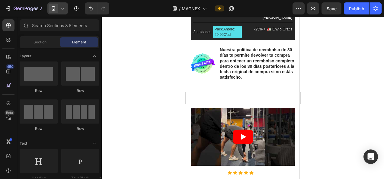
scroll to position [0, 0]
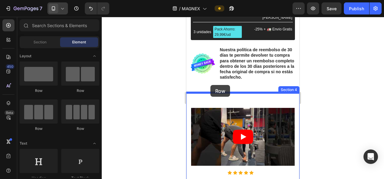
drag, startPoint x: 223, startPoint y: 88, endPoint x: 210, endPoint y: 85, distance: 13.0
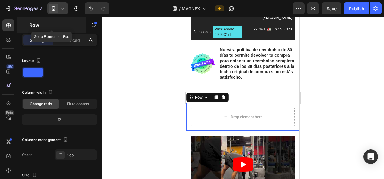
click at [30, 25] on p "Row" at bounding box center [54, 24] width 51 height 7
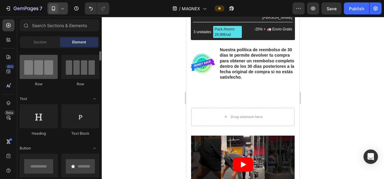
scroll to position [49, 0]
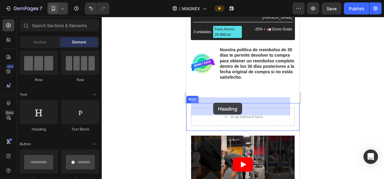
drag, startPoint x: 225, startPoint y: 134, endPoint x: 213, endPoint y: 103, distance: 33.0
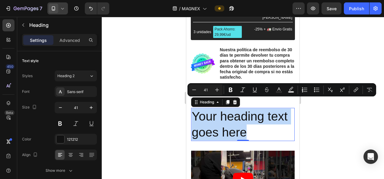
drag, startPoint x: 252, startPoint y: 121, endPoint x: 193, endPoint y: 103, distance: 61.6
click at [193, 109] on p "Your heading text goes here" at bounding box center [243, 125] width 102 height 32
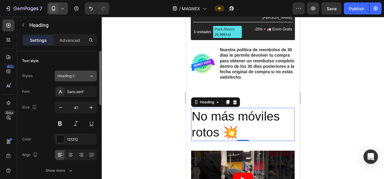
click at [83, 75] on div "Heading 2" at bounding box center [73, 75] width 32 height 5
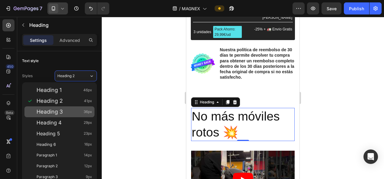
click at [58, 112] on span "Heading 3" at bounding box center [50, 112] width 26 height 6
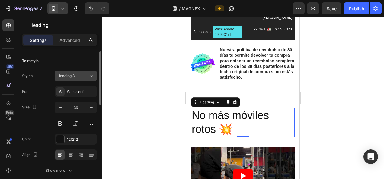
click at [88, 76] on div "Heading 3" at bounding box center [73, 75] width 32 height 5
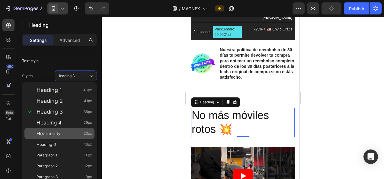
click at [70, 132] on div "Heading 5 23px" at bounding box center [65, 134] width 56 height 6
type input "23"
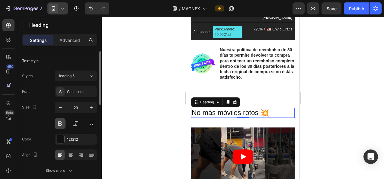
click at [65, 126] on button at bounding box center [60, 123] width 11 height 11
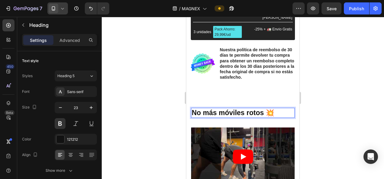
click at [264, 109] on p "No más móviles rotos 💥" at bounding box center [243, 113] width 102 height 9
click at [252, 109] on p "No más móviles rotos 💥" at bounding box center [243, 113] width 102 height 9
click at [251, 109] on p "No más móviles rotos 💥" at bounding box center [243, 113] width 102 height 9
click at [148, 111] on div at bounding box center [243, 98] width 282 height 162
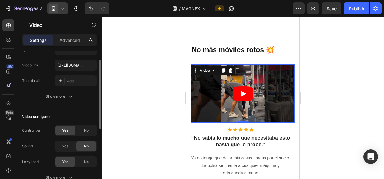
scroll to position [0, 0]
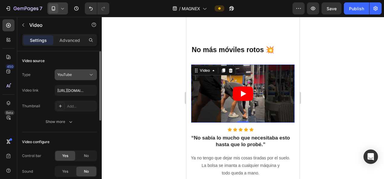
click at [88, 79] on button "YouTube" at bounding box center [76, 74] width 42 height 11
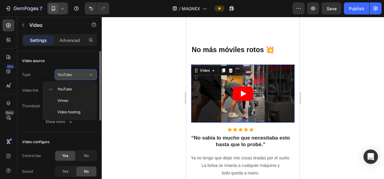
click at [91, 74] on icon at bounding box center [91, 75] width 6 height 6
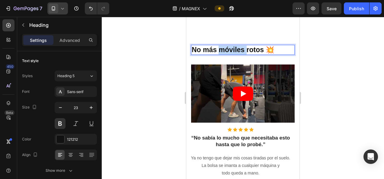
click at [234, 46] on p "No más móviles rotos 💥" at bounding box center [243, 50] width 102 height 9
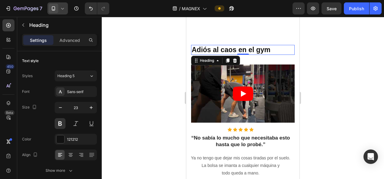
click at [164, 60] on div at bounding box center [243, 98] width 282 height 162
click at [71, 40] on p "Advanced" at bounding box center [69, 40] width 21 height 6
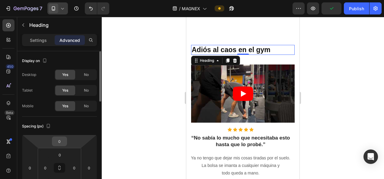
click at [62, 138] on input "0" at bounding box center [59, 141] width 12 height 9
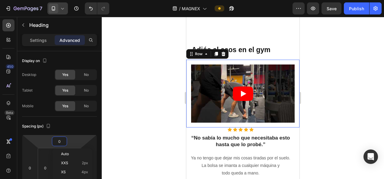
click at [190, 109] on div "Video Row 0" at bounding box center [242, 94] width 113 height 68
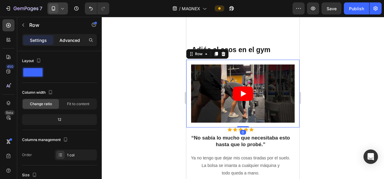
click at [64, 42] on p "Advanced" at bounding box center [69, 40] width 21 height 6
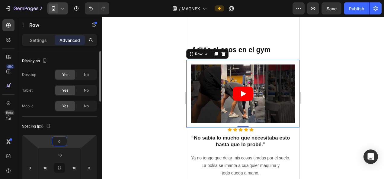
click at [64, 142] on input "0" at bounding box center [59, 141] width 12 height 9
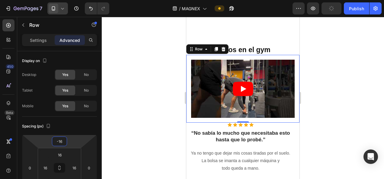
type input "-16"
click at [120, 94] on div at bounding box center [243, 98] width 282 height 162
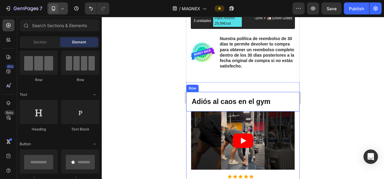
scroll to position [346, 0]
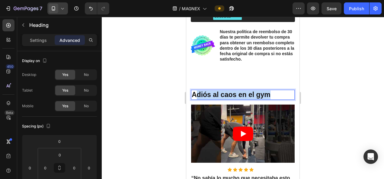
drag, startPoint x: 269, startPoint y: 87, endPoint x: 194, endPoint y: 83, distance: 75.6
click at [194, 91] on p "Adiós al caos en el gym" at bounding box center [243, 95] width 102 height 9
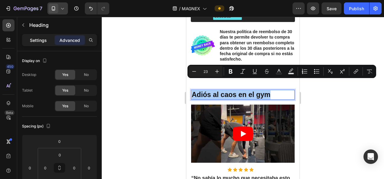
click at [37, 41] on p "Settings" at bounding box center [38, 40] width 17 height 6
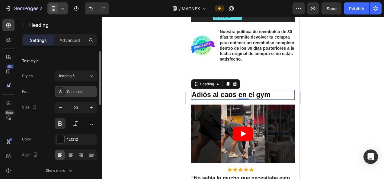
click at [80, 90] on div "Sans-serif" at bounding box center [81, 91] width 28 height 5
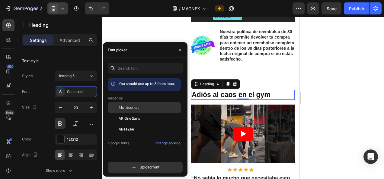
click at [129, 148] on div "Montserrat" at bounding box center [144, 153] width 73 height 11
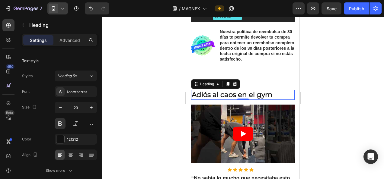
click at [155, 25] on div at bounding box center [243, 98] width 282 height 162
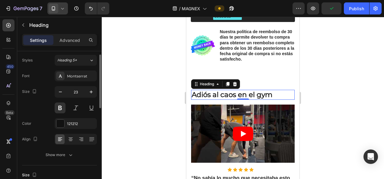
scroll to position [14, 0]
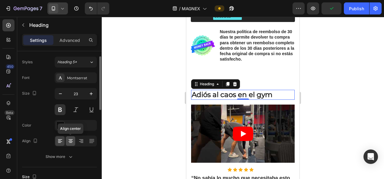
click at [71, 139] on icon at bounding box center [71, 141] width 6 height 6
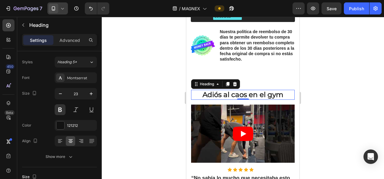
click at [138, 89] on div at bounding box center [243, 98] width 282 height 162
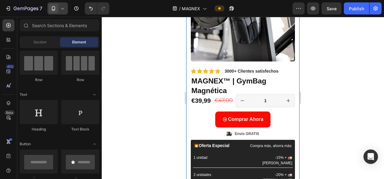
scroll to position [164, 0]
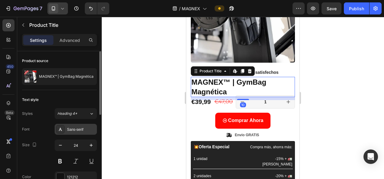
click at [80, 129] on div "Sans-serif" at bounding box center [81, 129] width 28 height 5
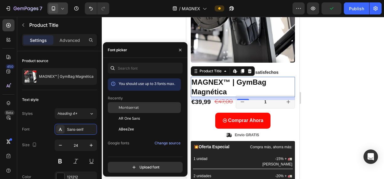
click at [135, 105] on span "Montserrat" at bounding box center [129, 107] width 20 height 5
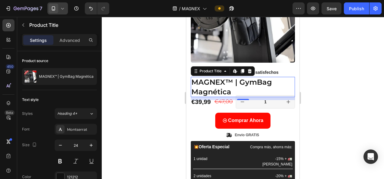
click at [148, 29] on div at bounding box center [243, 98] width 282 height 162
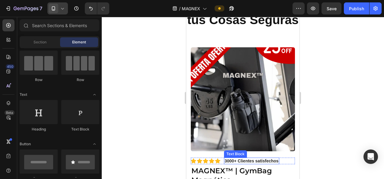
scroll to position [16, 0]
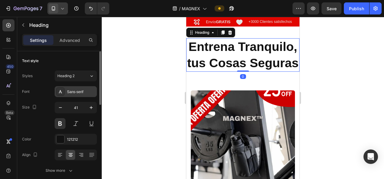
click at [80, 92] on div "Sans-serif" at bounding box center [81, 91] width 28 height 5
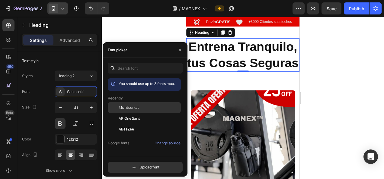
click at [136, 148] on div "Montserrat" at bounding box center [144, 153] width 73 height 11
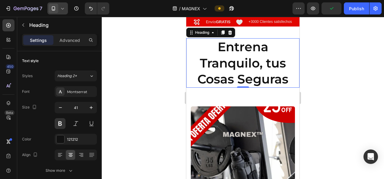
click at [141, 27] on div at bounding box center [243, 98] width 282 height 162
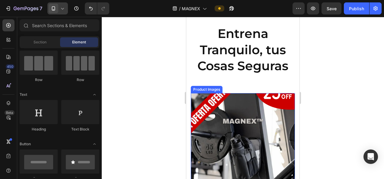
scroll to position [27, 0]
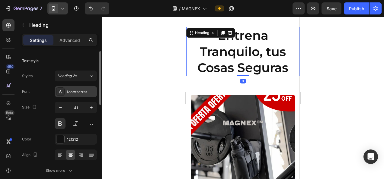
click at [84, 92] on div "Montserrat" at bounding box center [81, 91] width 28 height 5
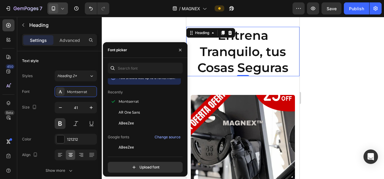
scroll to position [2, 0]
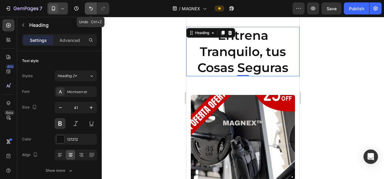
click at [93, 12] on button "Undo/Redo" at bounding box center [91, 8] width 12 height 12
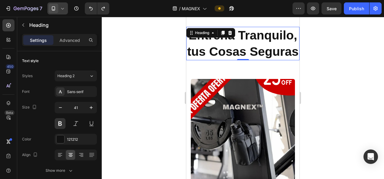
click at [153, 79] on div at bounding box center [243, 98] width 282 height 162
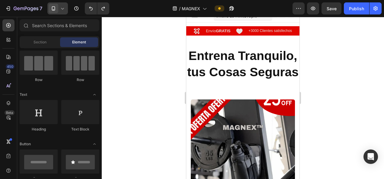
scroll to position [0, 0]
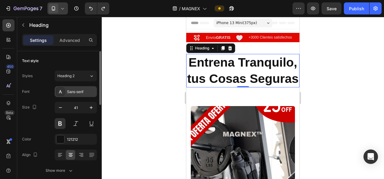
drag, startPoint x: 73, startPoint y: 98, endPoint x: 74, endPoint y: 95, distance: 3.5
click at [74, 95] on div "Font Sans-serif Size 41 Color 121212 Align Show more" at bounding box center [59, 131] width 75 height 90
click at [74, 95] on div "Sans-serif" at bounding box center [76, 91] width 42 height 11
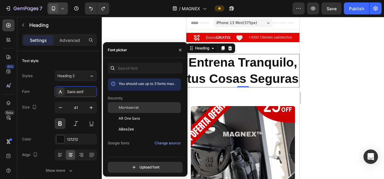
click at [136, 106] on span "Montserrat" at bounding box center [129, 107] width 20 height 5
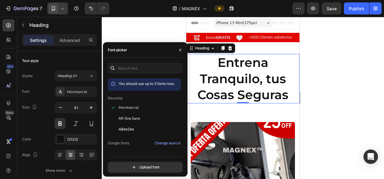
click at [158, 21] on div at bounding box center [243, 98] width 282 height 162
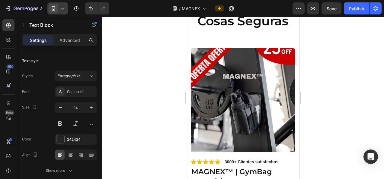
scroll to position [72, 0]
